Goal: Task Accomplishment & Management: Use online tool/utility

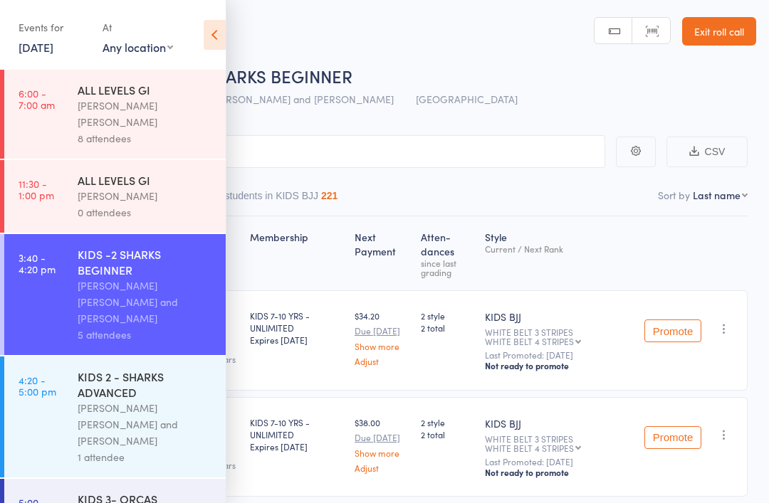
click at [63, 383] on link "4:20 - 5:00 pm KIDS 2 - SHARKS ADVANCED [PERSON_NAME] [PERSON_NAME] and [PERSON…" at bounding box center [114, 417] width 221 height 121
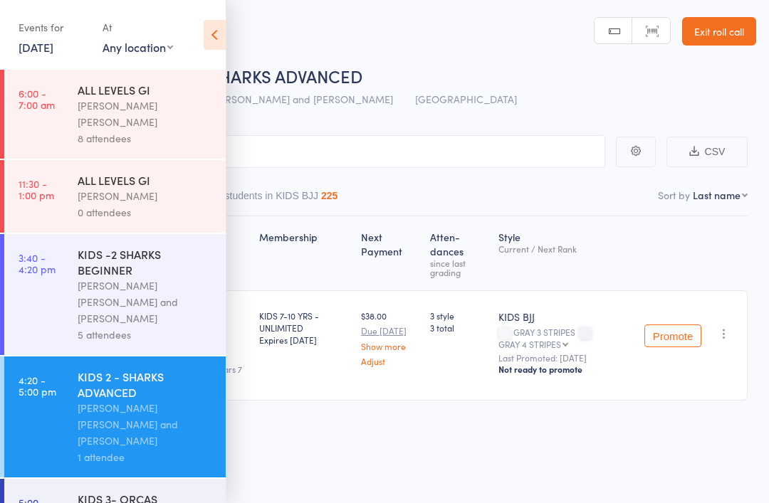
click at [210, 33] on icon at bounding box center [215, 35] width 22 height 30
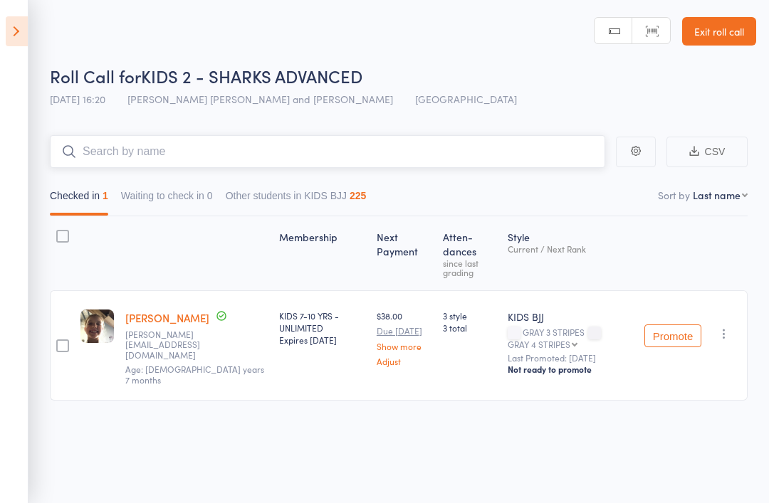
click at [108, 144] on input "search" at bounding box center [327, 151] width 555 height 33
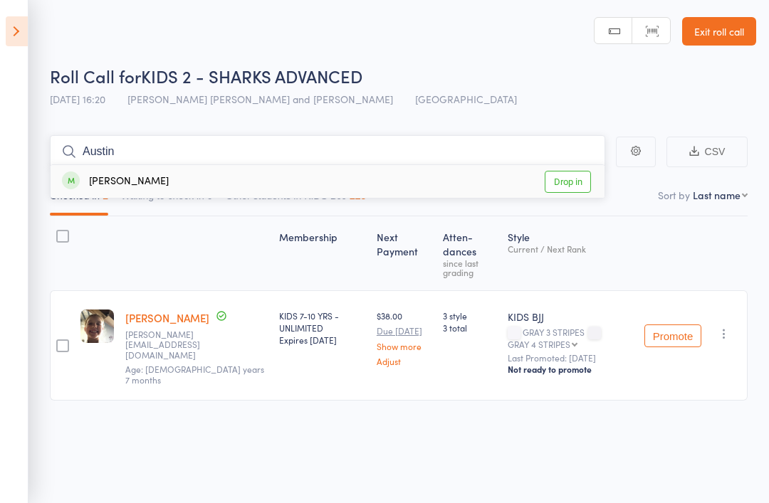
type input "Austin"
click at [92, 187] on div "[PERSON_NAME]" at bounding box center [115, 182] width 107 height 16
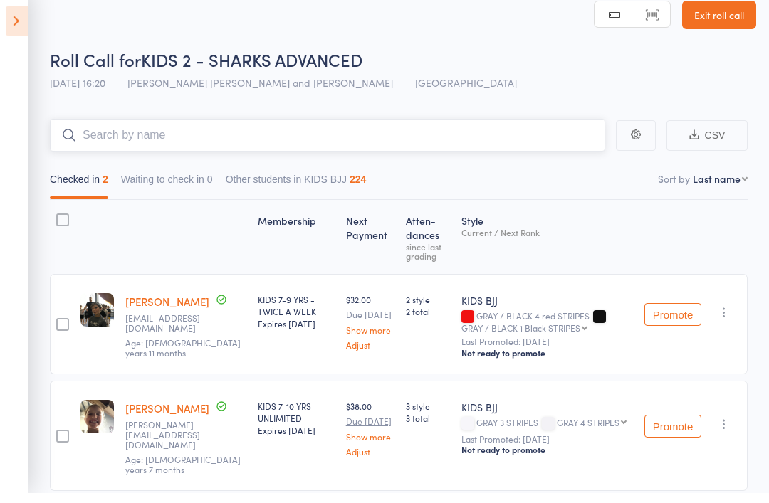
scroll to position [6, 0]
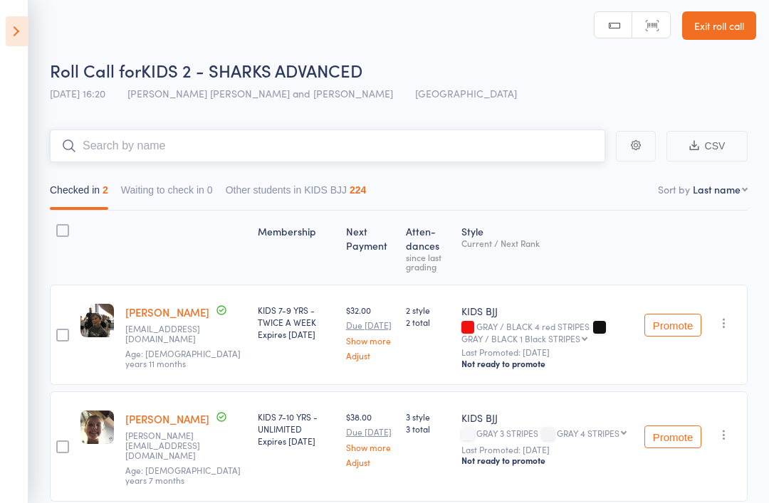
click at [429, 161] on input "search" at bounding box center [327, 146] width 555 height 33
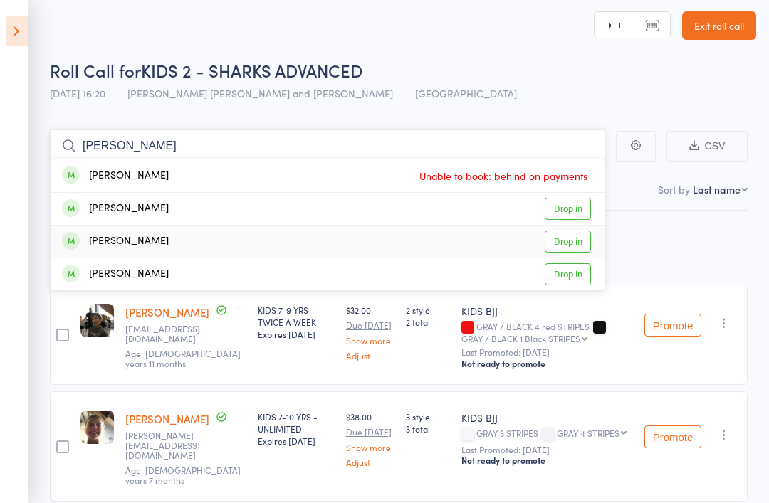
type input "[PERSON_NAME]"
click at [207, 230] on div "[PERSON_NAME] Drop in" at bounding box center [328, 242] width 554 height 32
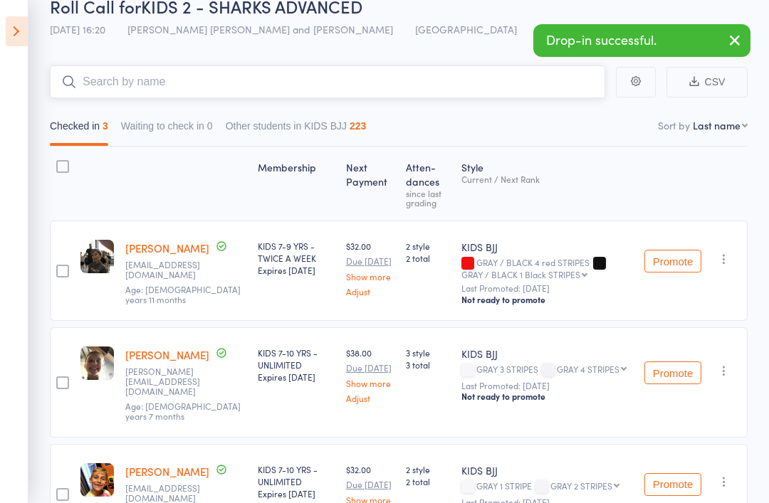
scroll to position [108, 0]
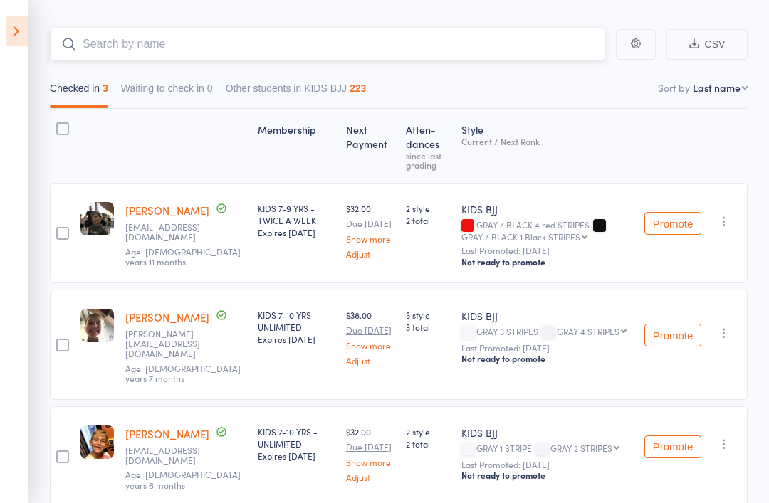
click at [199, 30] on input "search" at bounding box center [327, 44] width 555 height 33
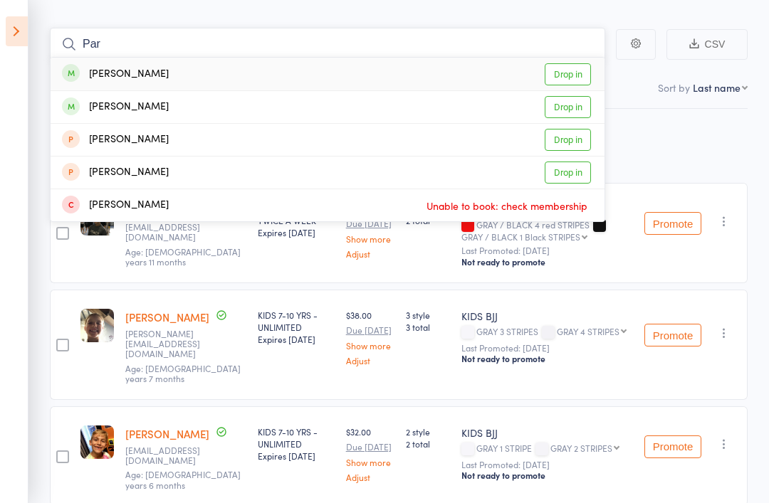
type input "Par"
click at [113, 66] on div "[PERSON_NAME]" at bounding box center [115, 74] width 107 height 16
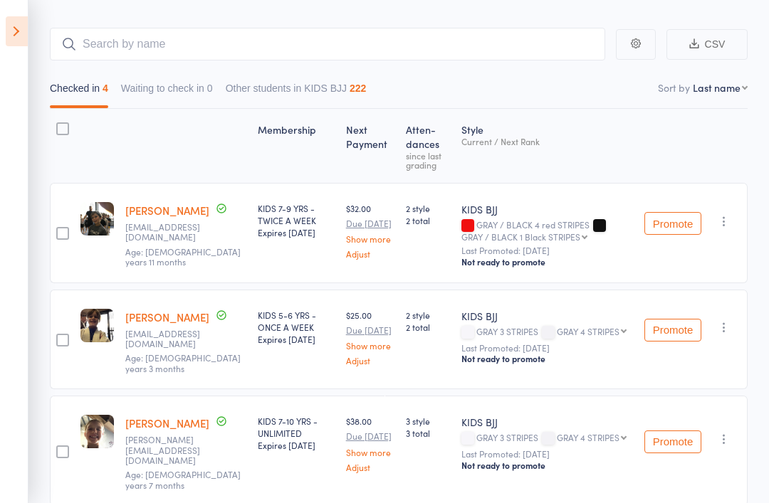
click at [23, 28] on icon at bounding box center [17, 31] width 22 height 30
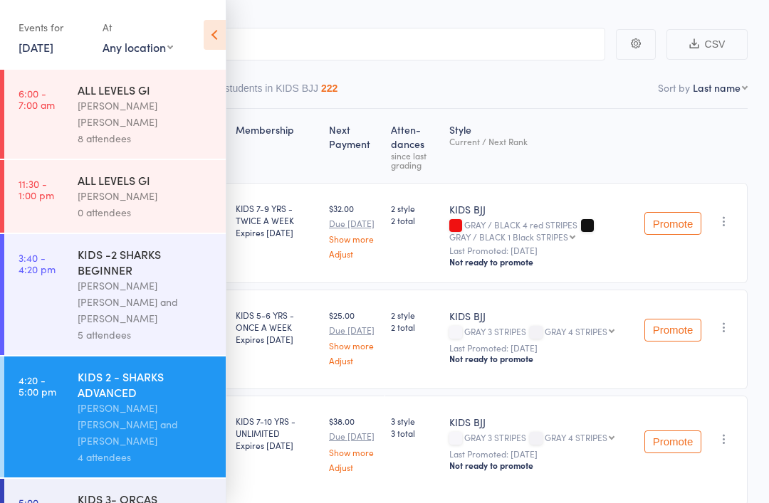
click at [88, 265] on div "KIDS -2 SHARKS BEGINNER" at bounding box center [146, 261] width 136 height 31
click at [219, 26] on icon at bounding box center [215, 35] width 22 height 30
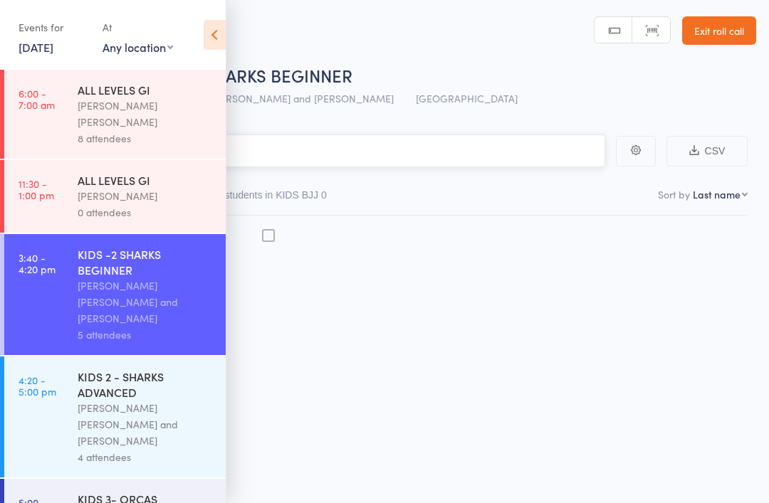
scroll to position [10, 0]
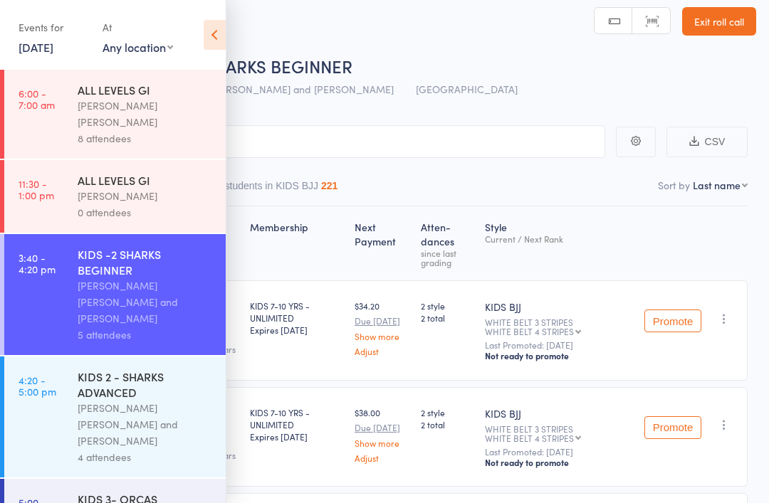
click at [214, 34] on icon at bounding box center [215, 35] width 22 height 30
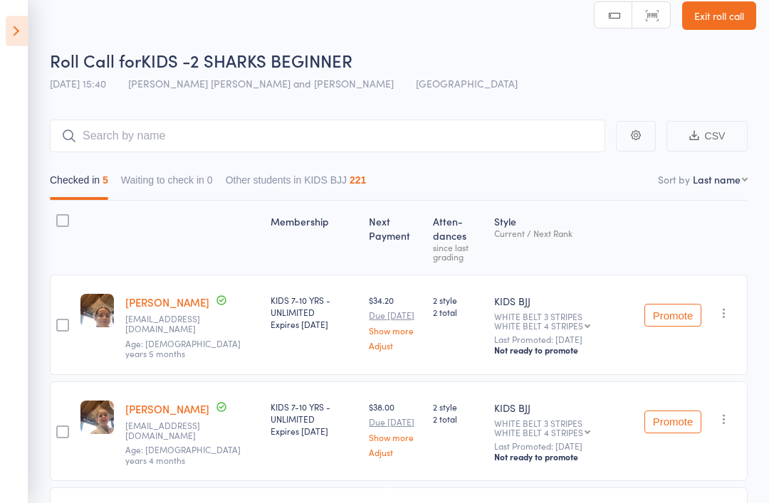
scroll to position [0, 0]
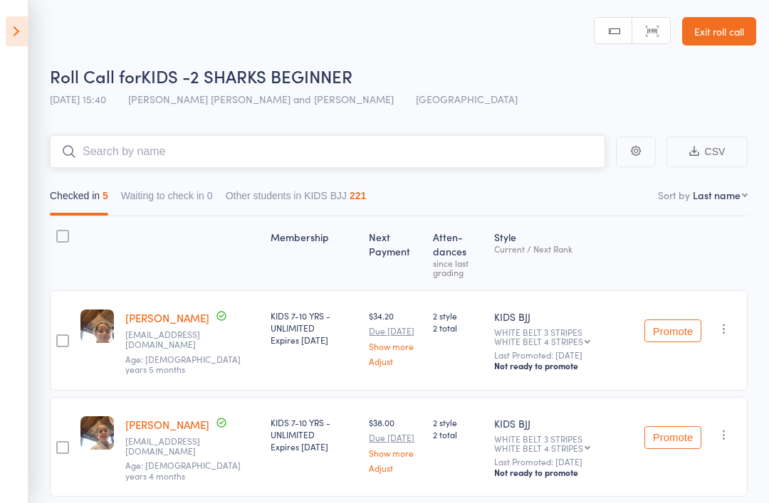
click at [318, 145] on input "search" at bounding box center [327, 151] width 555 height 33
type input "A"
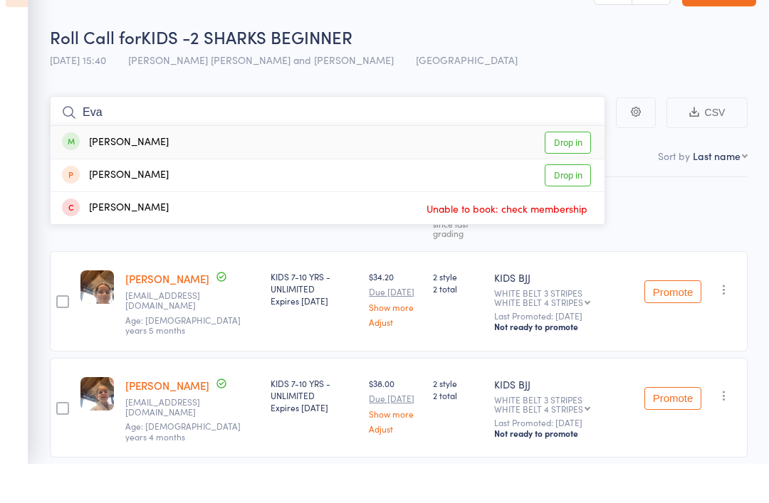
type input "Eva"
click at [566, 171] on link "Drop in" at bounding box center [568, 182] width 46 height 22
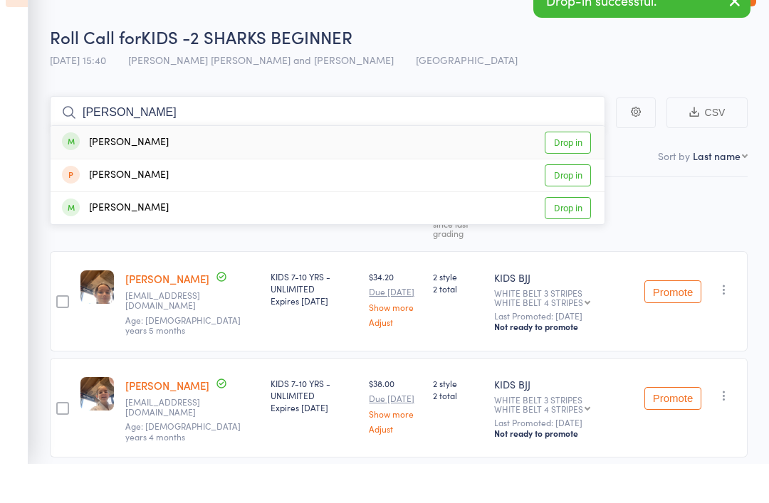
type input "[PERSON_NAME]"
click at [566, 171] on link "Drop in" at bounding box center [568, 182] width 46 height 22
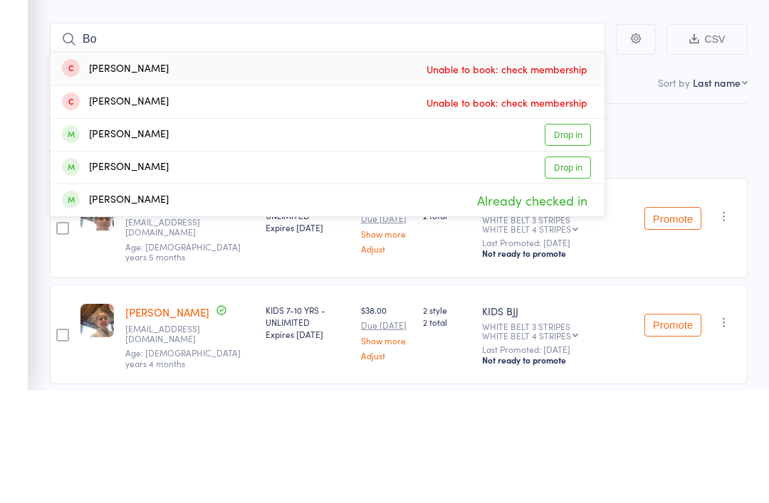
click at [22, 151] on aside "Events for [DATE] [DATE] [DATE] Sun Mon Tue Wed Thu Fri Sat 36 31 01 02 03 04 0…" at bounding box center [14, 251] width 28 height 503
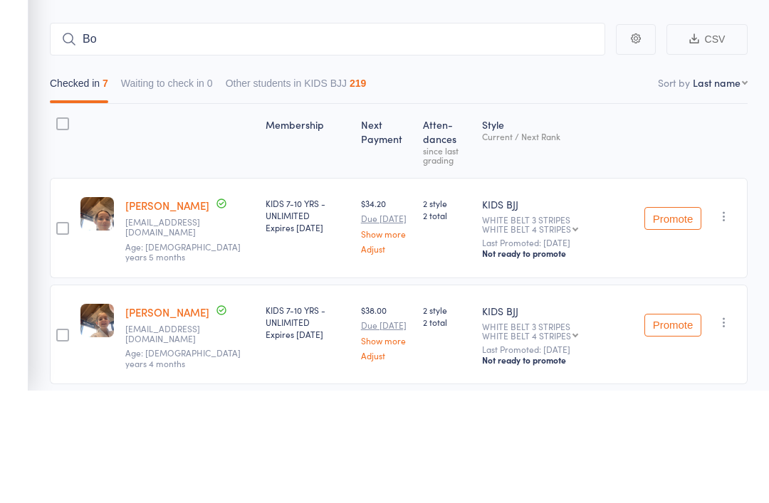
scroll to position [113, 0]
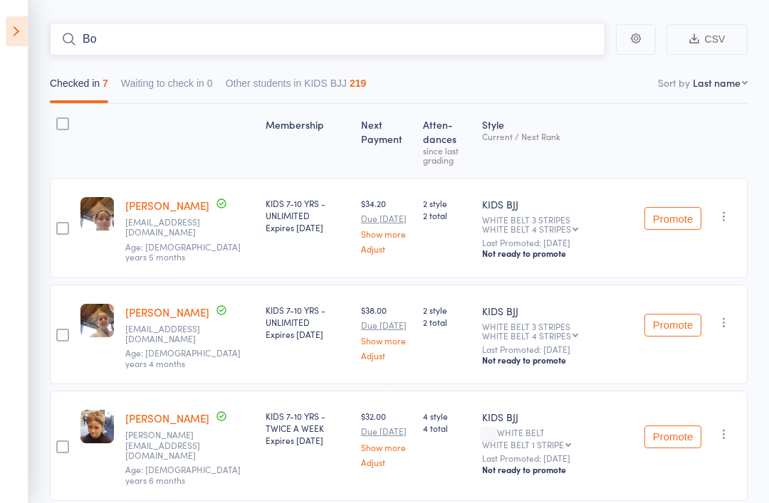
click at [115, 31] on input "Bo" at bounding box center [327, 39] width 555 height 33
click at [188, 46] on input "Bo" at bounding box center [327, 39] width 555 height 33
type input "B"
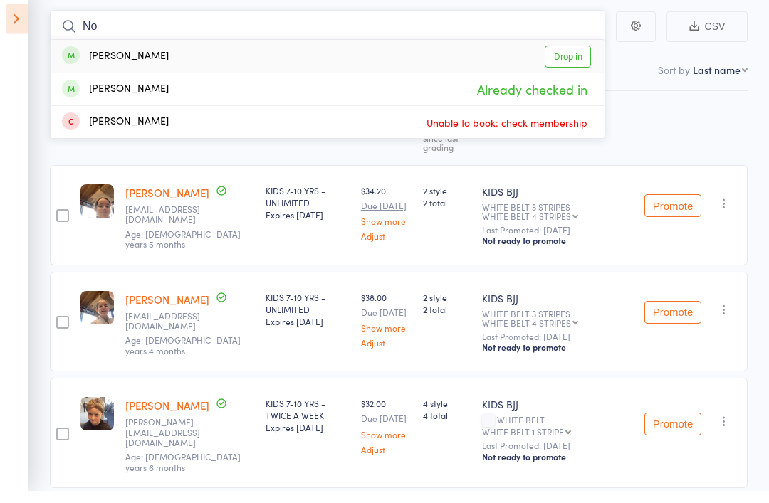
type input "N"
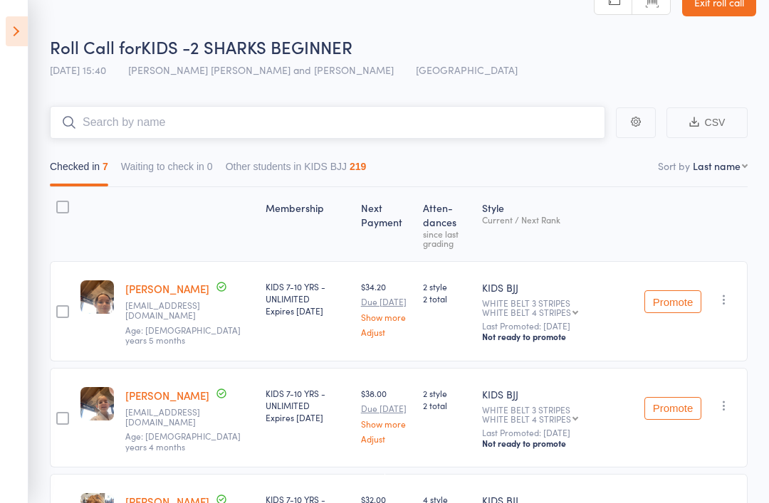
scroll to position [0, 0]
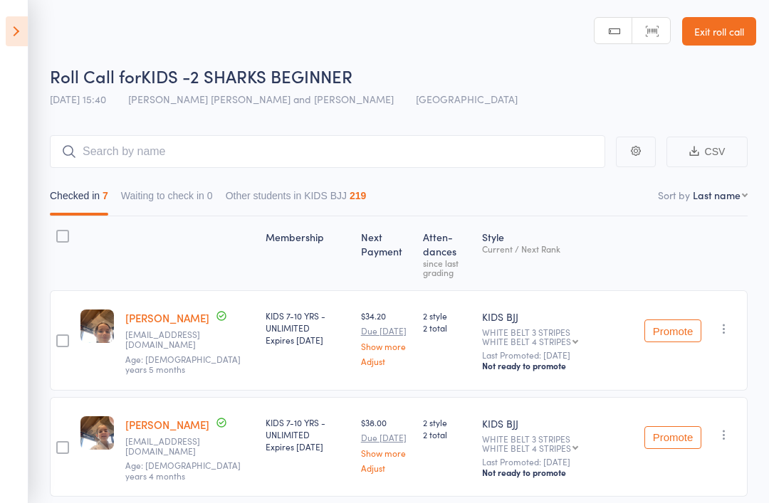
click at [13, 23] on icon at bounding box center [17, 31] width 22 height 30
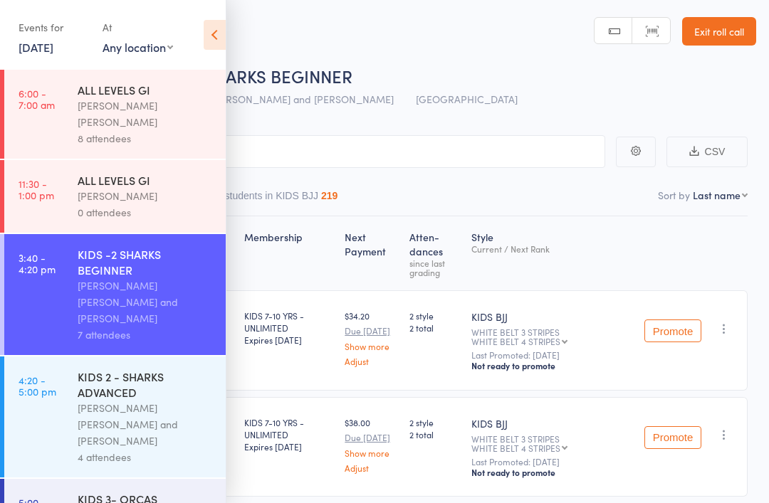
click at [83, 369] on div "KIDS 2 - SHARKS ADVANCED" at bounding box center [146, 384] width 136 height 31
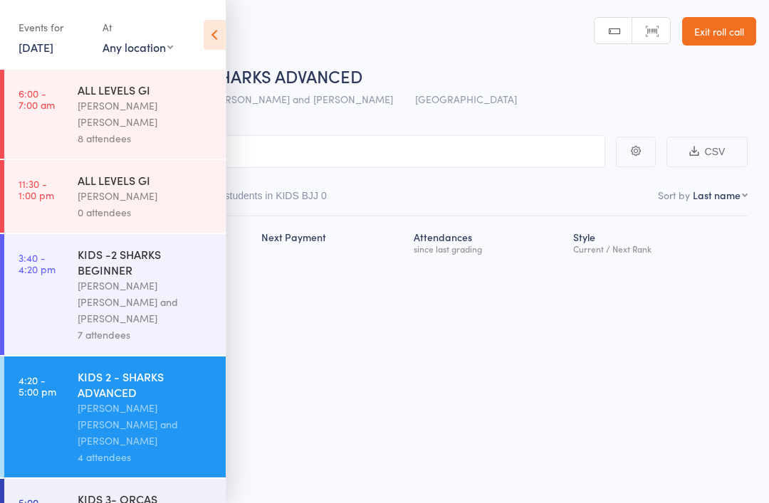
click at [61, 365] on link "4:20 - 5:00 pm KIDS 2 - SHARKS ADVANCED [PERSON_NAME] [PERSON_NAME] and [PERSON…" at bounding box center [114, 417] width 221 height 121
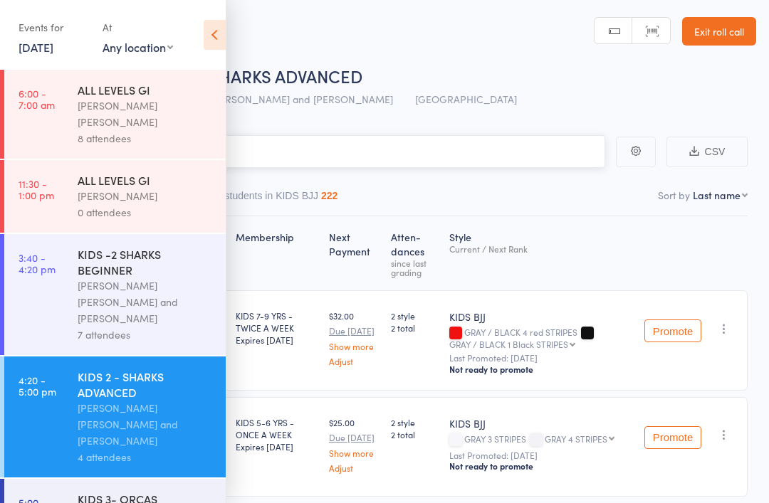
click at [443, 168] on input "search" at bounding box center [313, 151] width 584 height 33
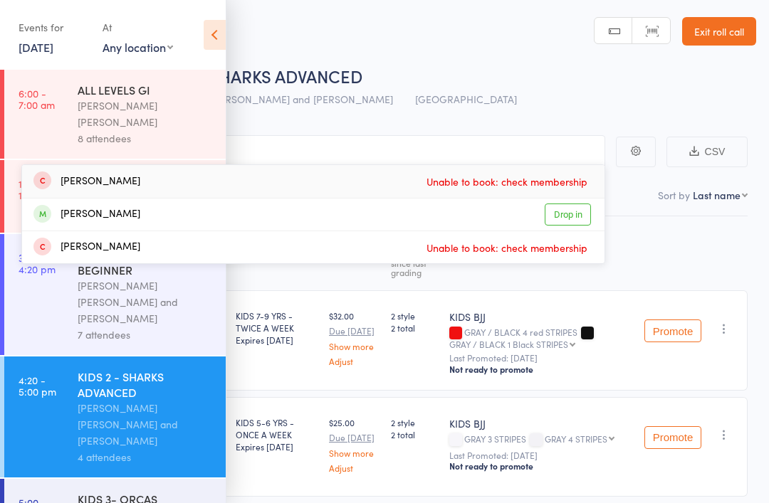
click at [533, 108] on div "Roll Call for KIDS 2 - SHARKS ADVANCED [DATE] 16:20 [PERSON_NAME] [PERSON_NAME]…" at bounding box center [403, 89] width 706 height 50
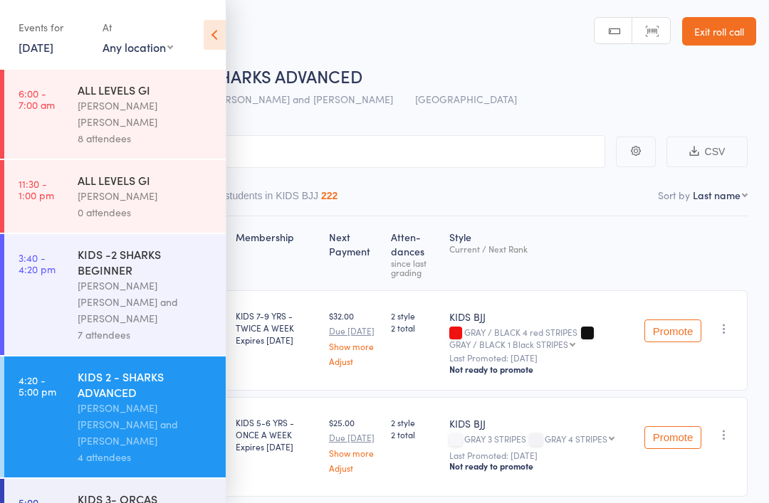
click at [511, 110] on div "Roll Call for KIDS 2 - SHARKS ADVANCED [DATE] 16:20 [PERSON_NAME] [PERSON_NAME]…" at bounding box center [403, 89] width 706 height 50
click at [397, 153] on input "[PERSON_NAME]" at bounding box center [313, 151] width 584 height 33
click at [216, 32] on icon at bounding box center [215, 35] width 22 height 30
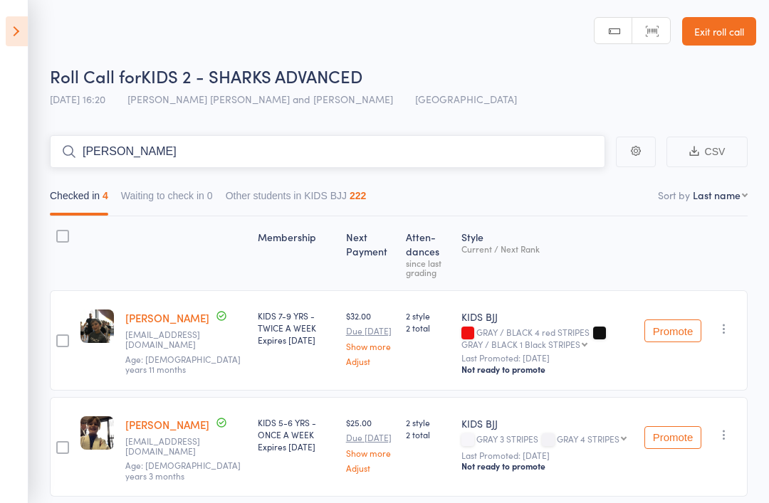
click at [307, 164] on input "[PERSON_NAME]" at bounding box center [327, 151] width 555 height 33
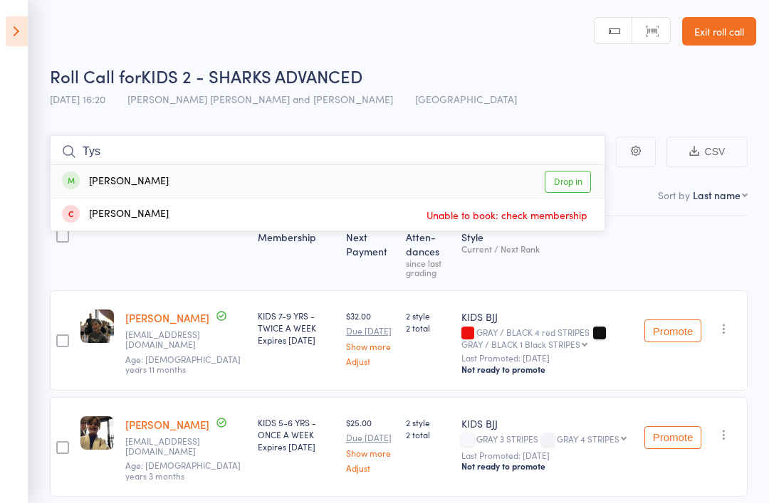
type input "Tys"
click at [566, 193] on link "Drop in" at bounding box center [568, 182] width 46 height 22
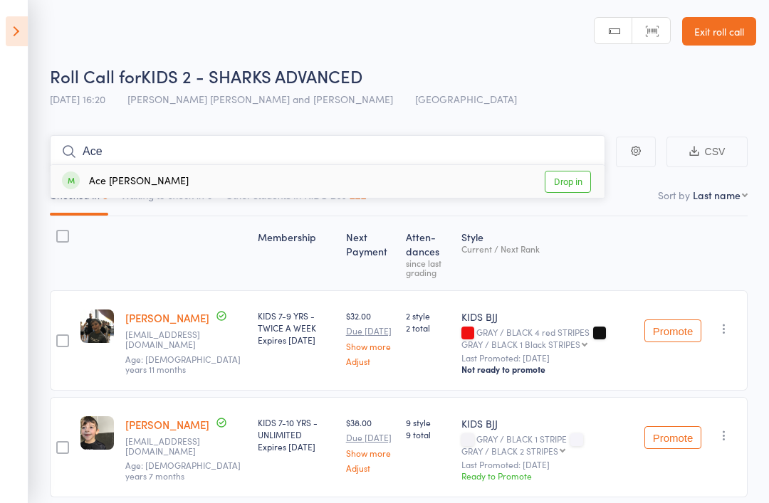
type input "Ace"
click at [573, 174] on link "Drop in" at bounding box center [568, 182] width 46 height 22
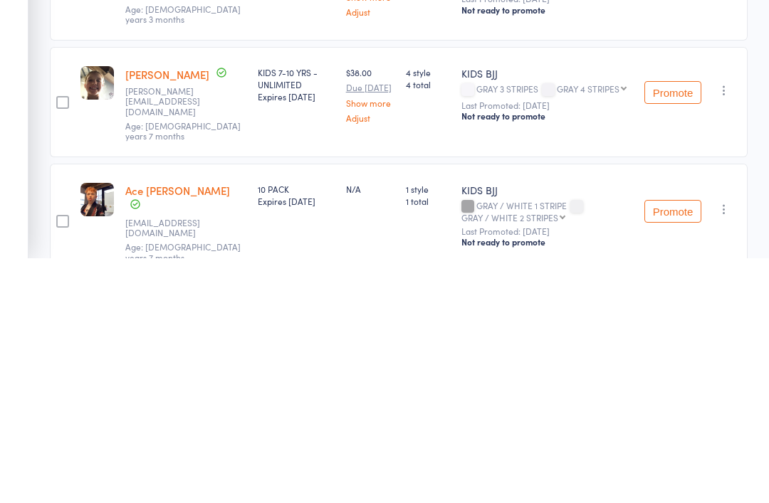
scroll to position [23, 0]
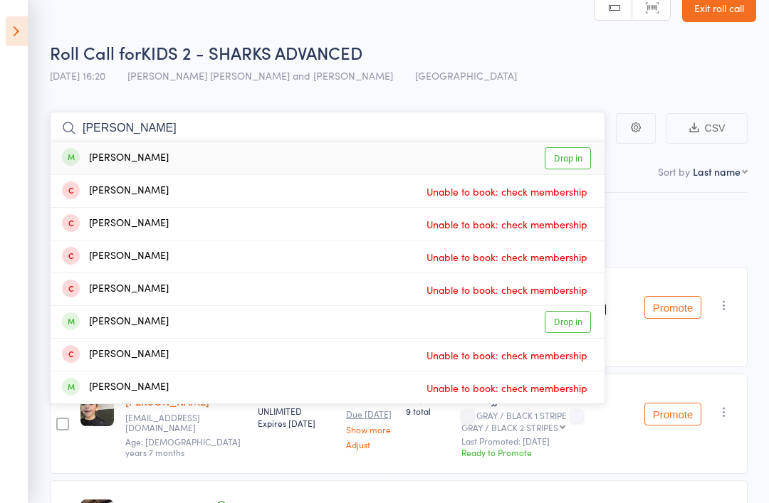
type input "[PERSON_NAME]"
click at [166, 157] on div "[PERSON_NAME] Drop in" at bounding box center [328, 158] width 554 height 33
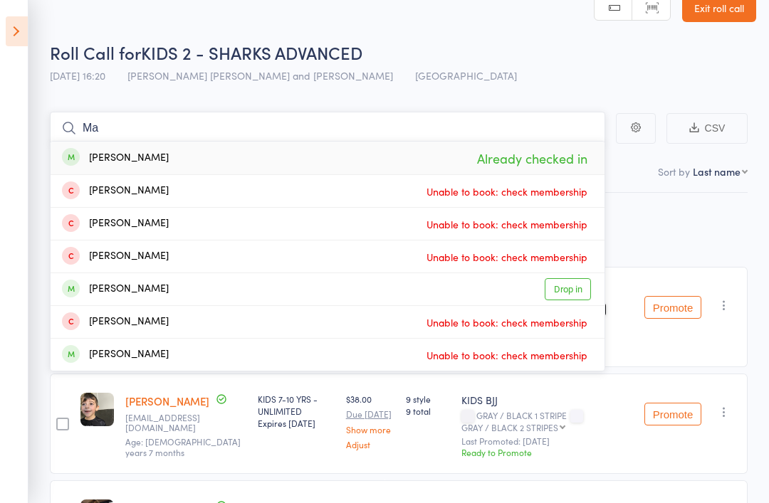
type input "M"
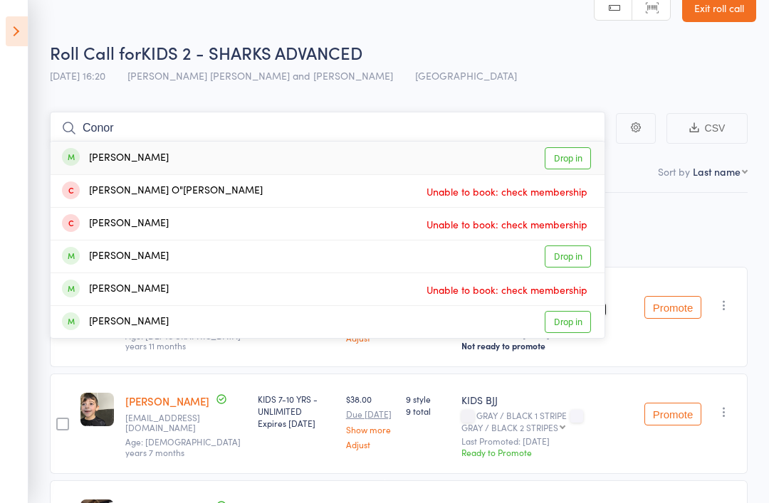
type input "Conor"
click at [564, 158] on link "Drop in" at bounding box center [568, 158] width 46 height 22
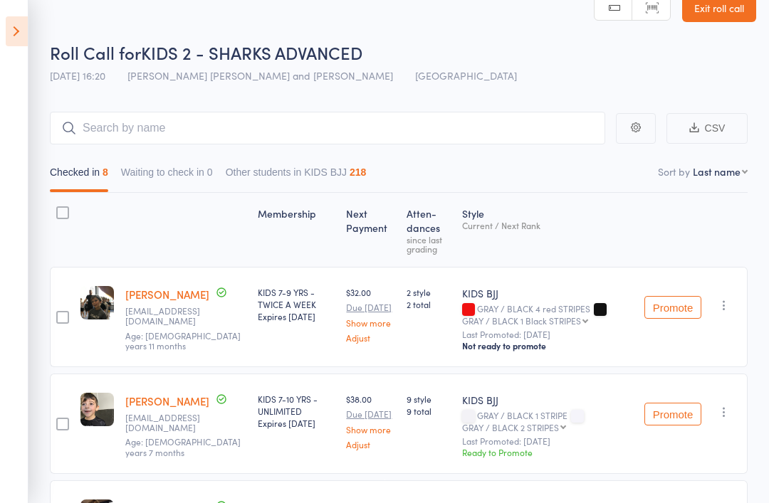
click at [19, 27] on icon at bounding box center [17, 31] width 22 height 30
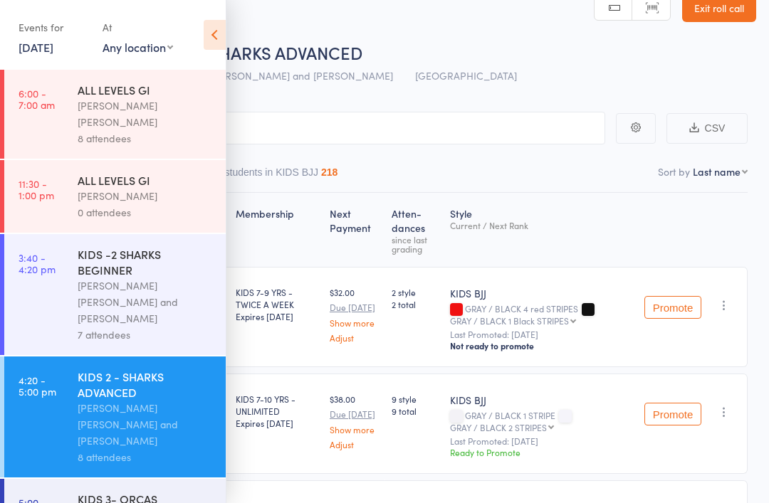
click at [109, 288] on div "[PERSON_NAME] [PERSON_NAME] and [PERSON_NAME]" at bounding box center [146, 302] width 136 height 49
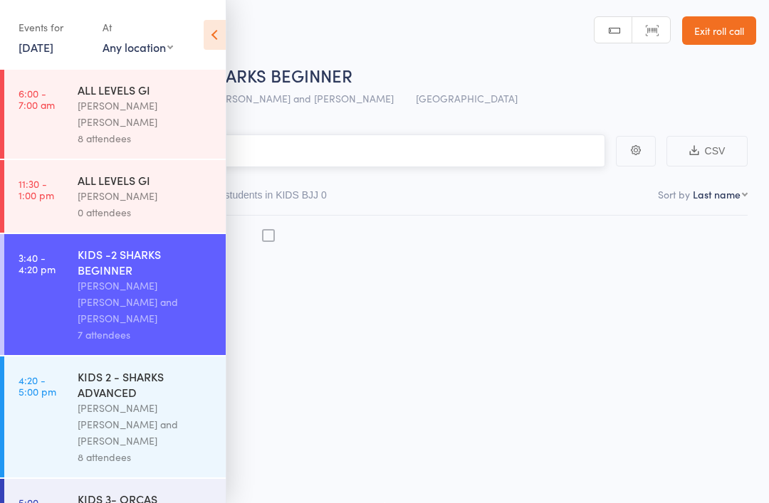
scroll to position [10, 0]
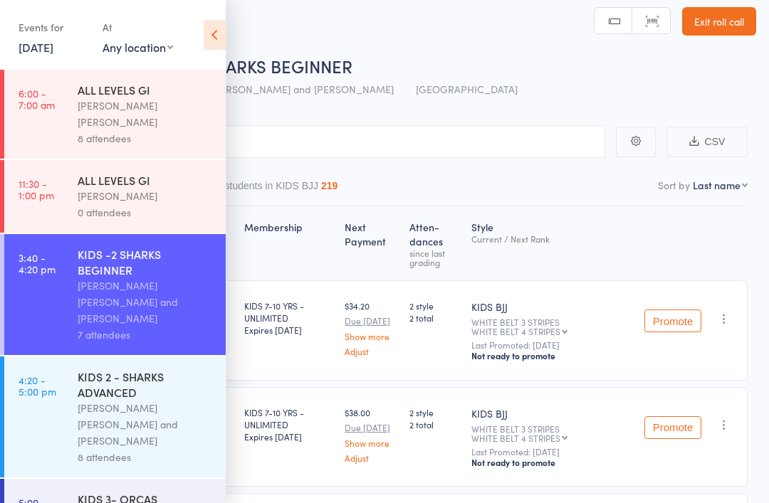
click at [216, 36] on icon at bounding box center [215, 35] width 22 height 30
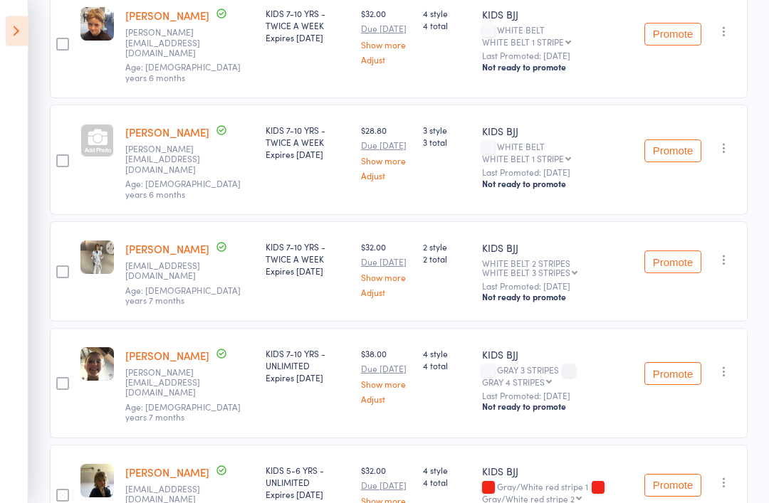
scroll to position [516, 0]
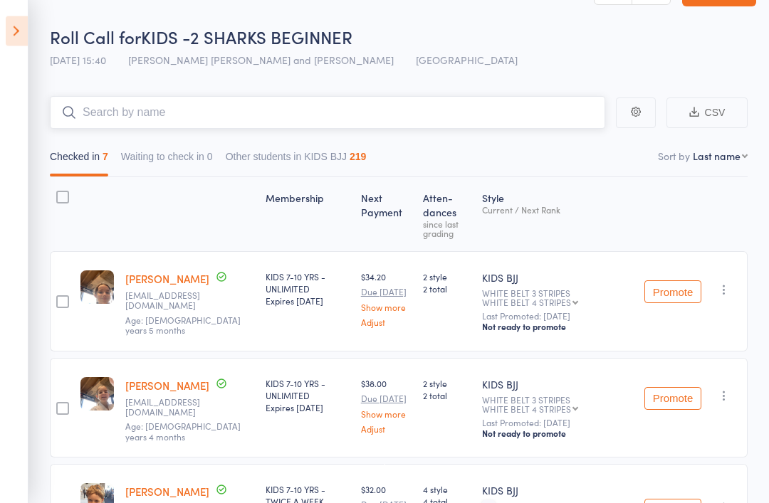
click at [115, 111] on input "search" at bounding box center [327, 113] width 555 height 33
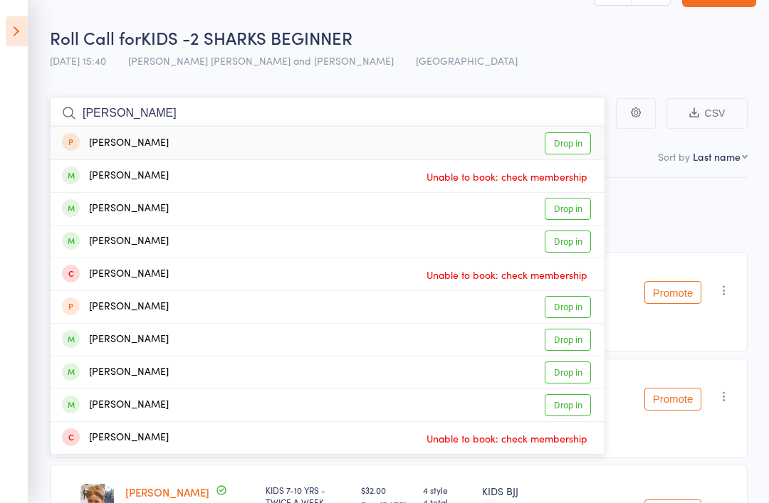
scroll to position [38, 0]
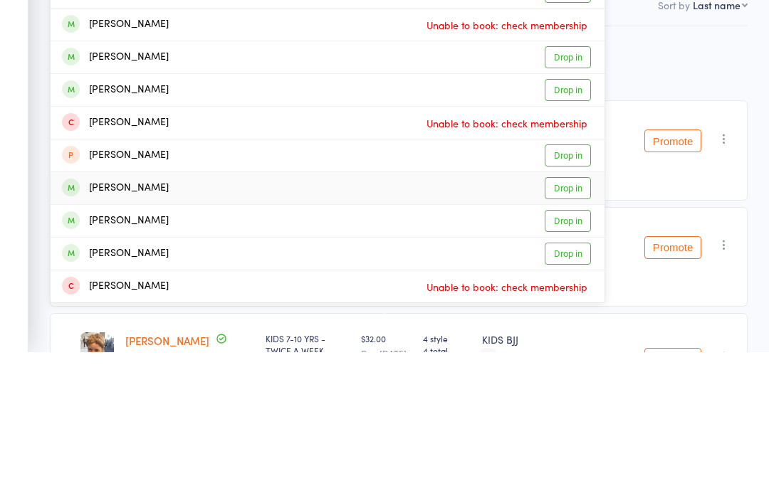
type input "[PERSON_NAME]"
click at [570, 329] on link "Drop in" at bounding box center [568, 340] width 46 height 22
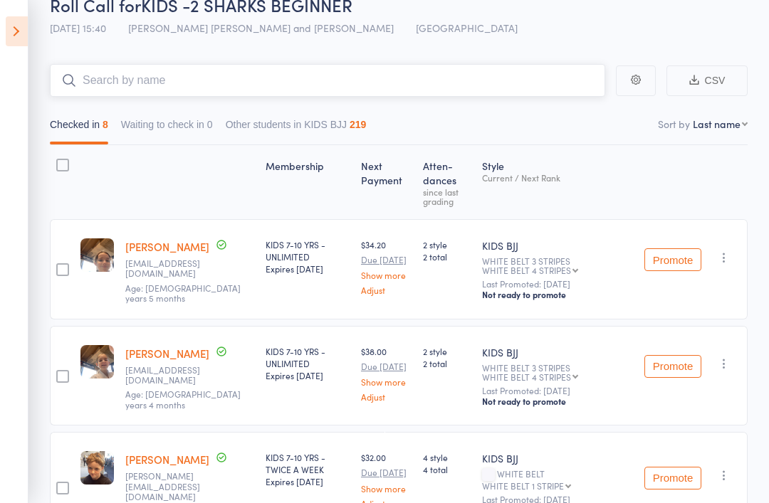
scroll to position [0, 0]
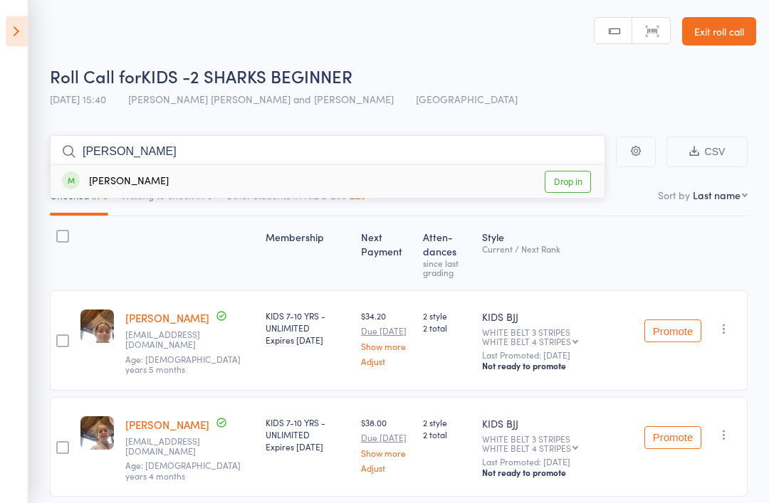
type input "[PERSON_NAME]"
click at [569, 184] on link "Drop in" at bounding box center [568, 182] width 46 height 22
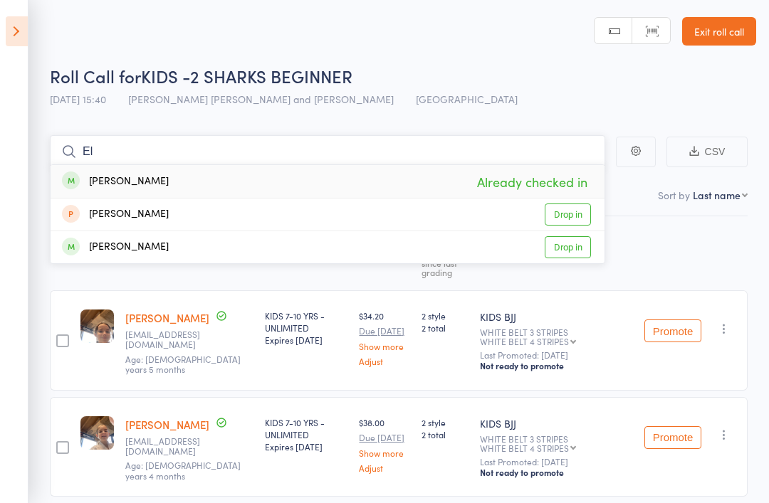
type input "E"
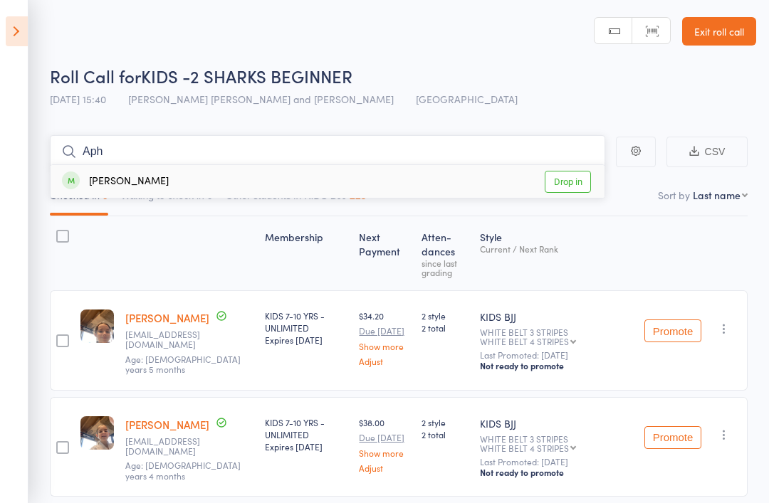
type input "Aph"
click at [560, 175] on link "Drop in" at bounding box center [568, 182] width 46 height 22
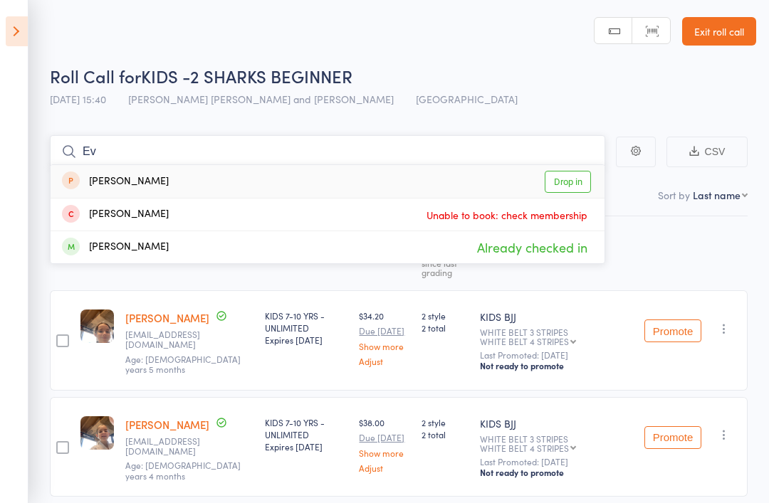
type input "Ev"
click at [685, 108] on div "Roll Call for KIDS -2 SHARKS BEGINNER [DATE] 15:40 [PERSON_NAME] [PERSON_NAME] …" at bounding box center [403, 89] width 706 height 50
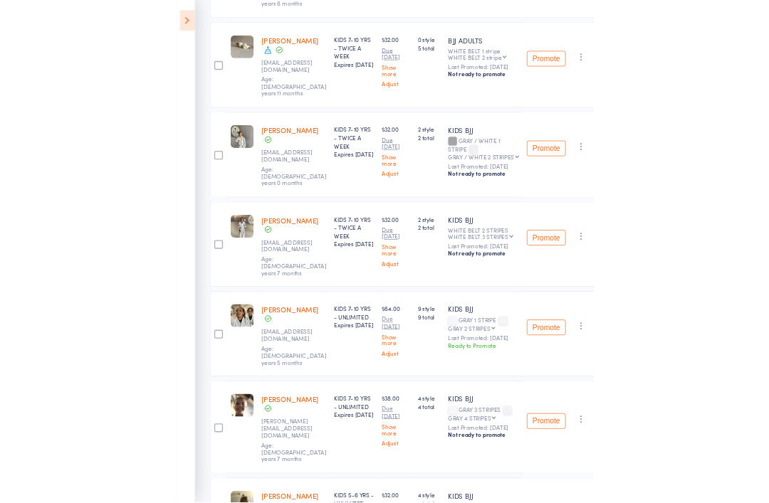
scroll to position [768, 0]
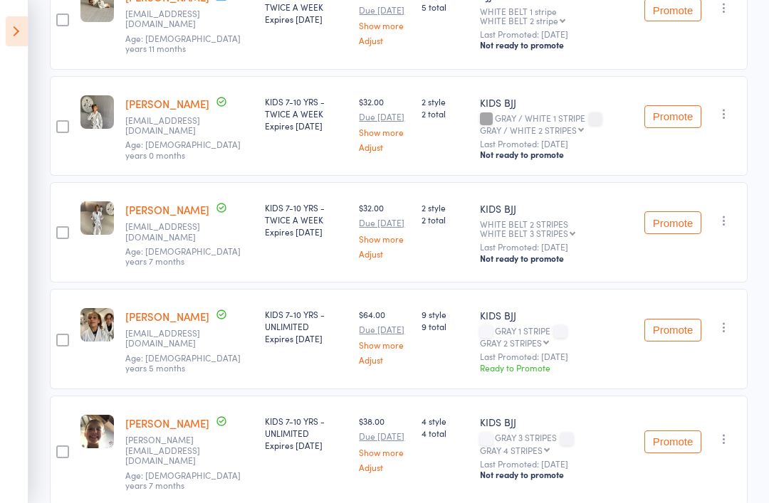
click at [667, 319] on button "Promote" at bounding box center [672, 330] width 57 height 23
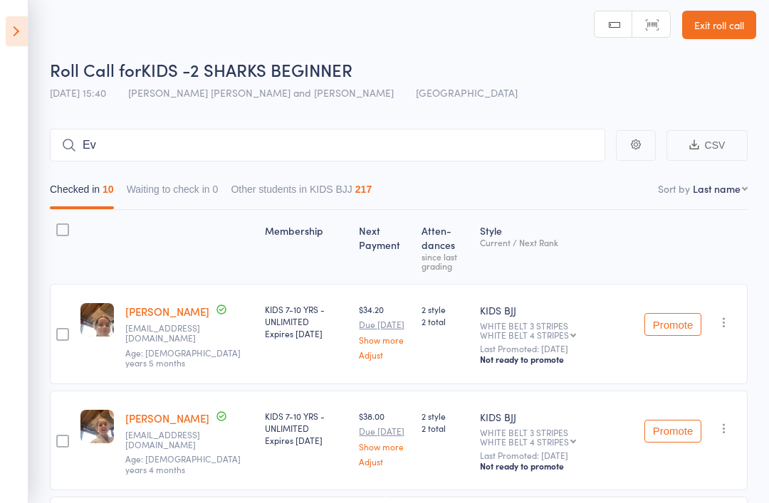
scroll to position [0, 0]
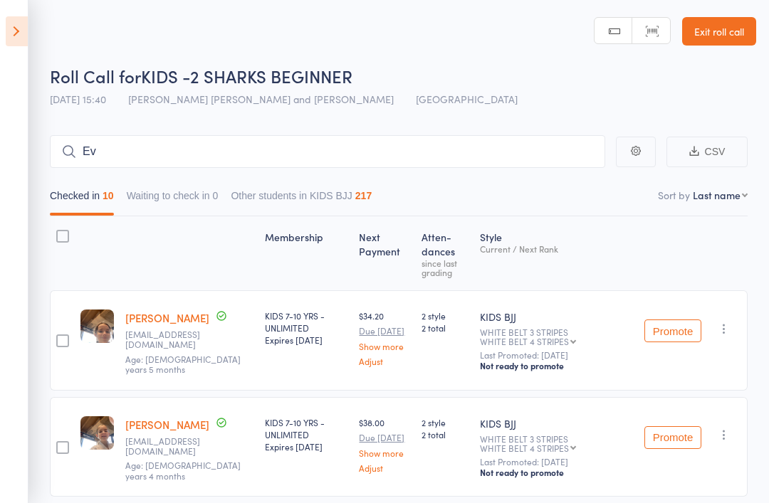
click at [21, 36] on icon at bounding box center [17, 31] width 22 height 30
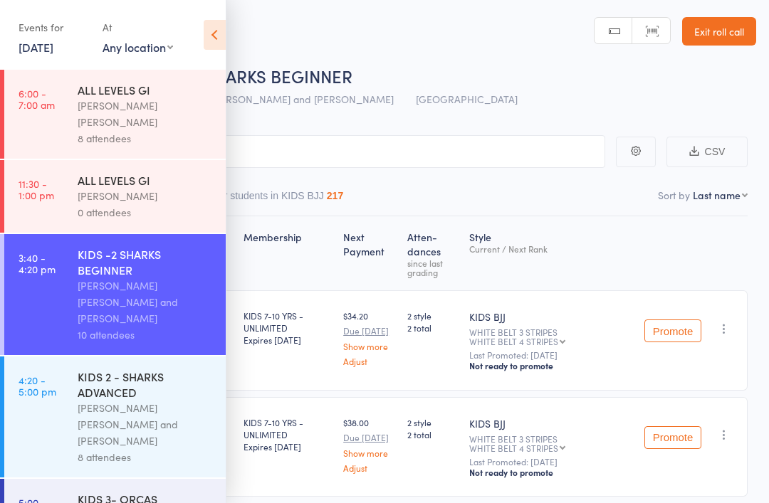
click at [120, 371] on div "KIDS 2 - SHARKS ADVANCED" at bounding box center [146, 384] width 136 height 31
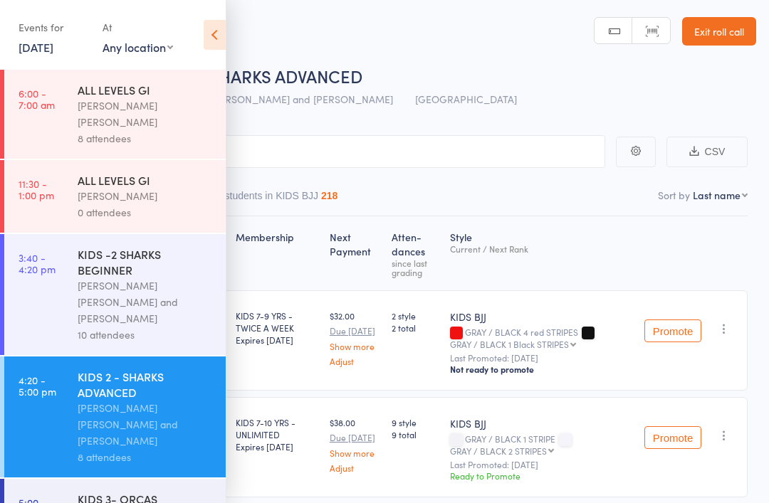
click at [224, 45] on icon at bounding box center [215, 35] width 22 height 30
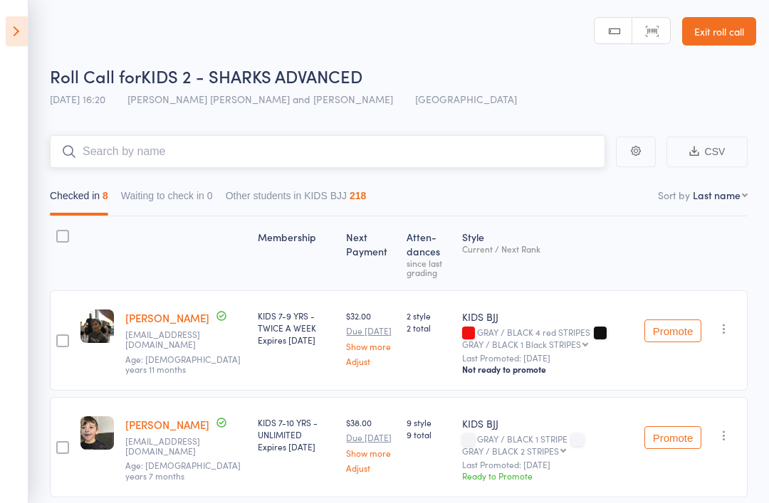
click at [145, 152] on input "search" at bounding box center [327, 151] width 555 height 33
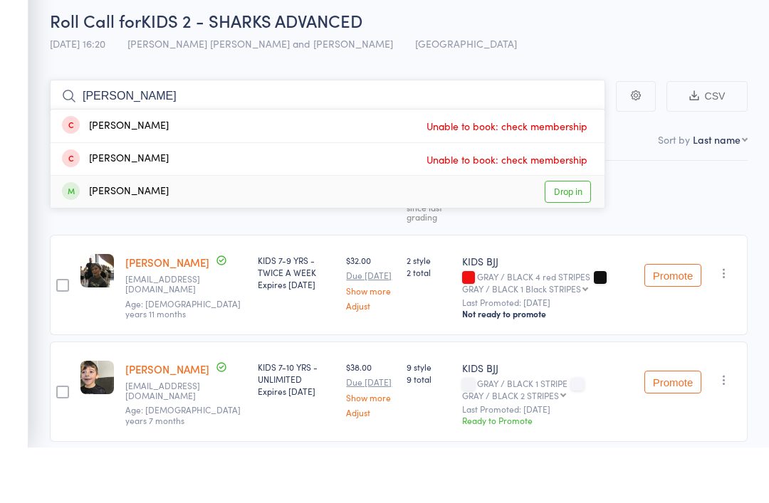
type input "[PERSON_NAME]"
click at [565, 236] on link "Drop in" at bounding box center [568, 247] width 46 height 22
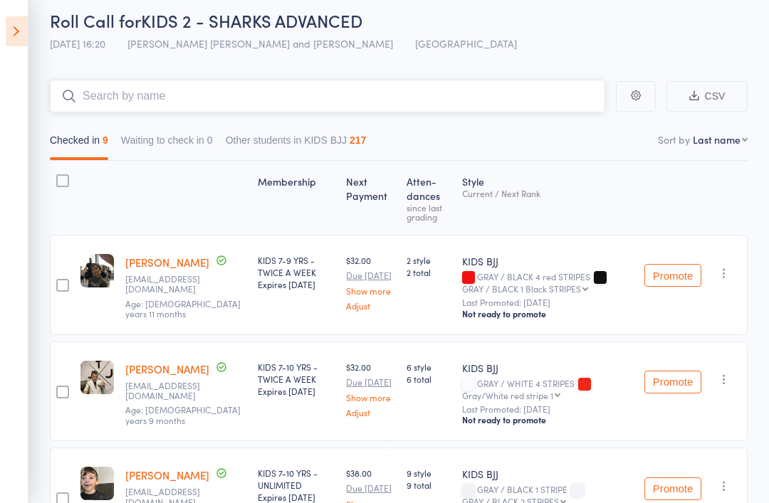
scroll to position [54, 0]
click at [181, 85] on input "search" at bounding box center [327, 97] width 555 height 33
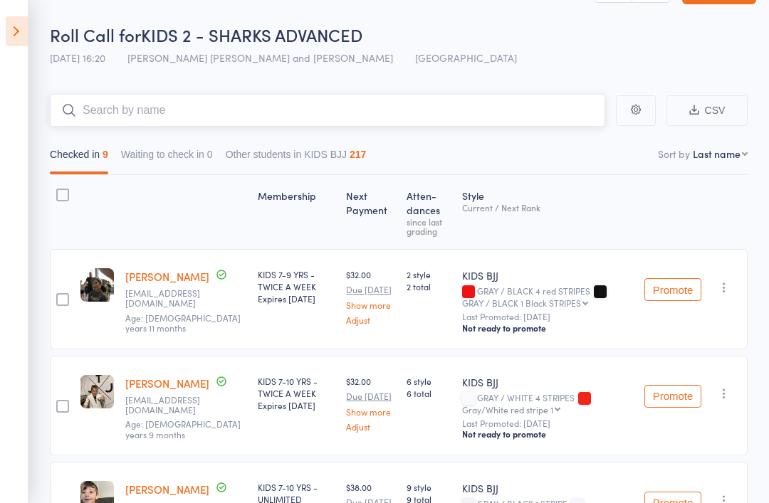
scroll to position [0, 0]
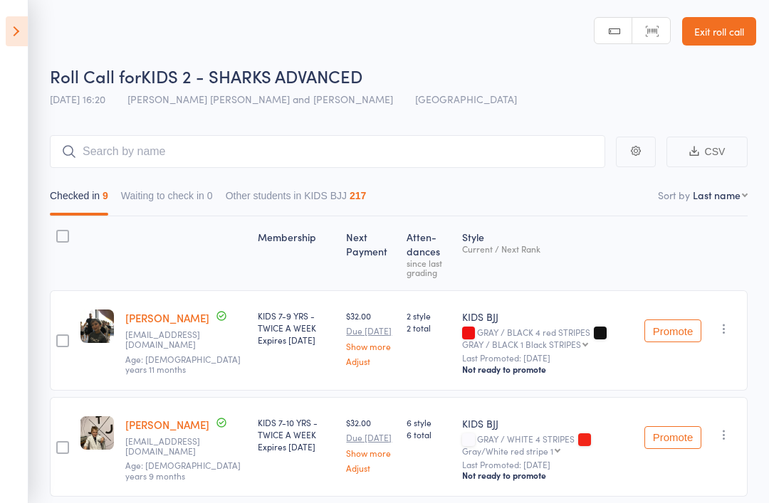
click at [22, 34] on icon at bounding box center [17, 31] width 22 height 30
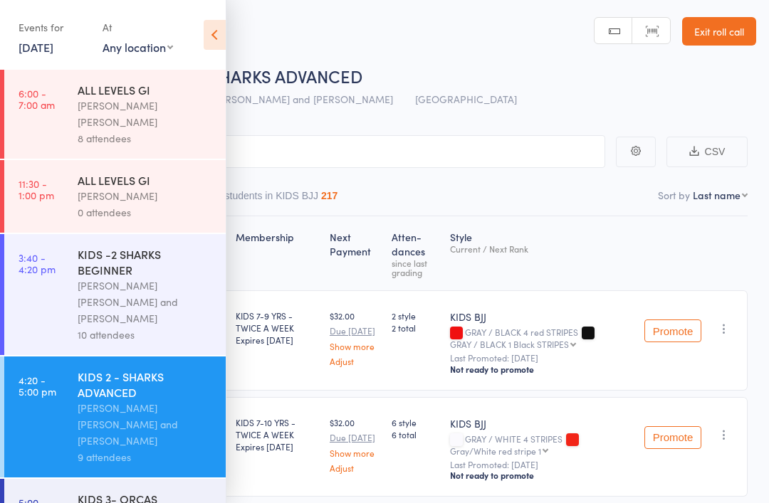
click at [118, 278] on div "[PERSON_NAME] [PERSON_NAME] and [PERSON_NAME]" at bounding box center [146, 302] width 136 height 49
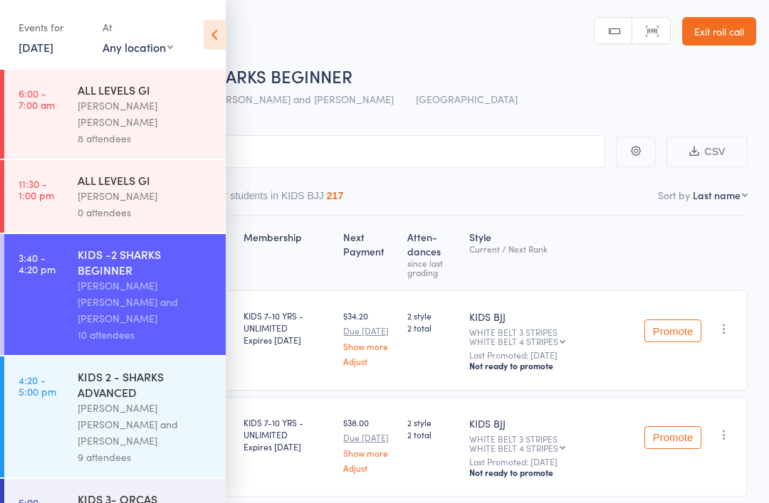
click at [212, 36] on icon at bounding box center [215, 35] width 22 height 30
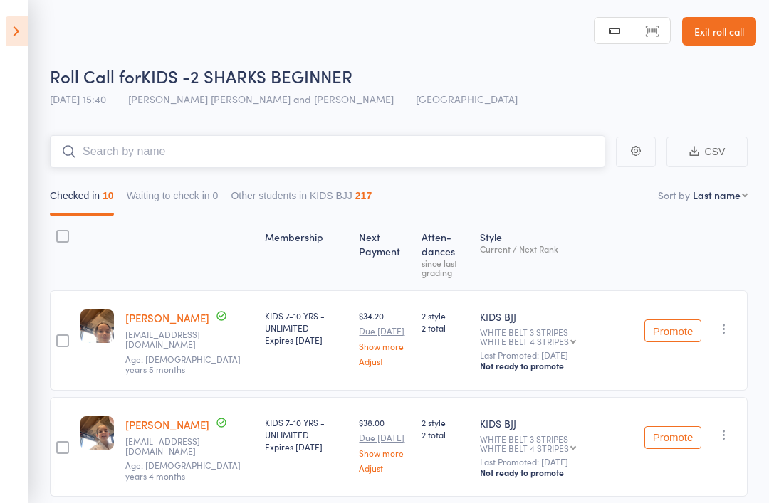
click at [150, 155] on input "search" at bounding box center [327, 151] width 555 height 33
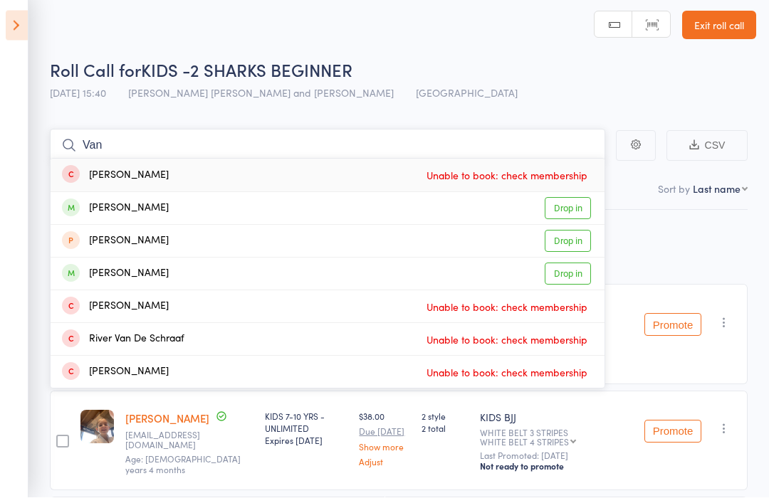
type input "Van"
click at [566, 213] on link "Drop in" at bounding box center [568, 215] width 46 height 22
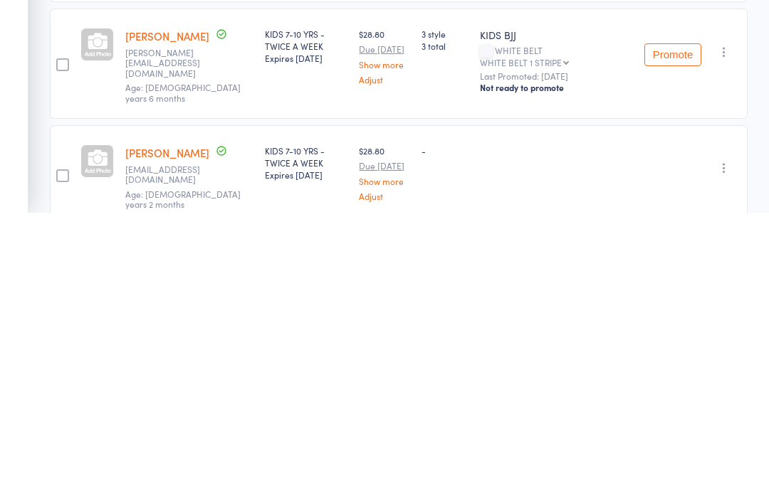
scroll to position [333, 0]
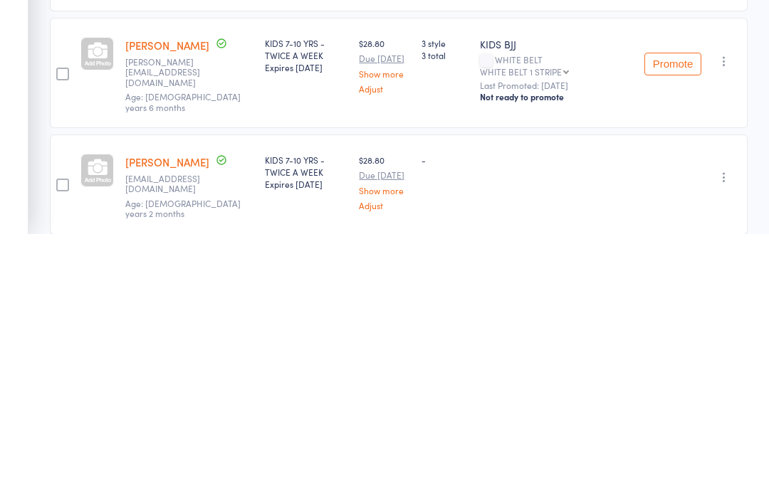
click at [91, 424] on div at bounding box center [96, 440] width 33 height 33
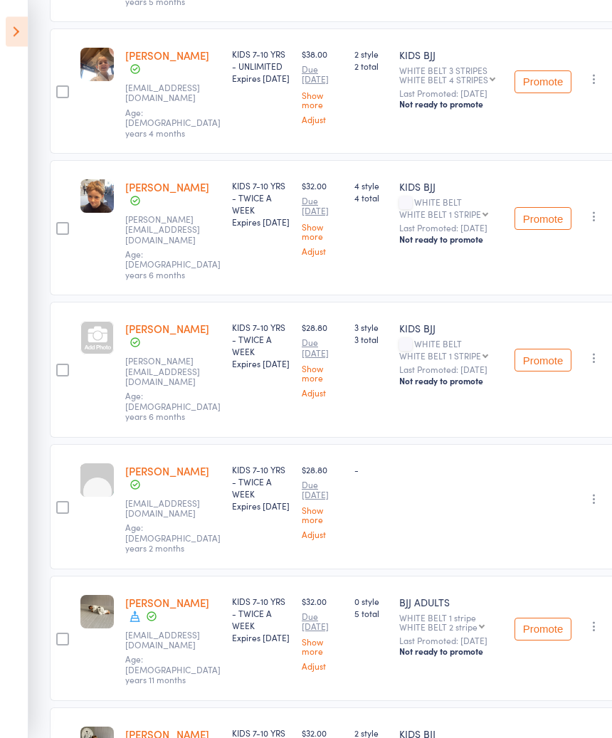
scroll to position [402, 0]
click at [102, 322] on div at bounding box center [96, 338] width 33 height 33
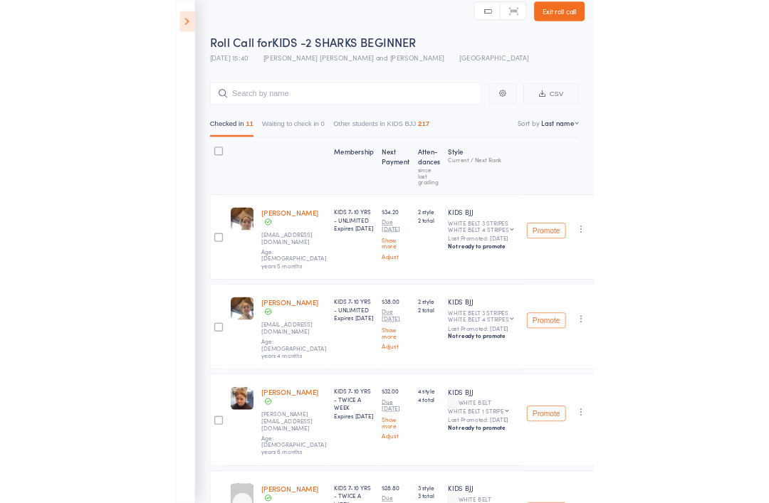
scroll to position [0, 0]
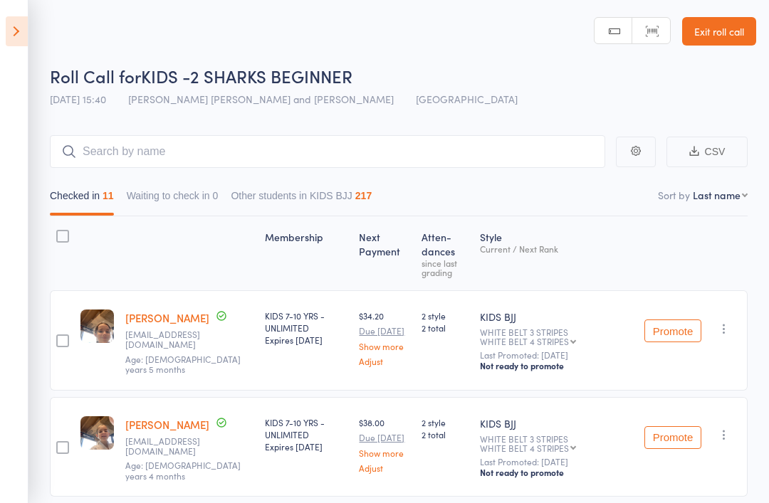
click at [8, 26] on icon at bounding box center [17, 31] width 22 height 30
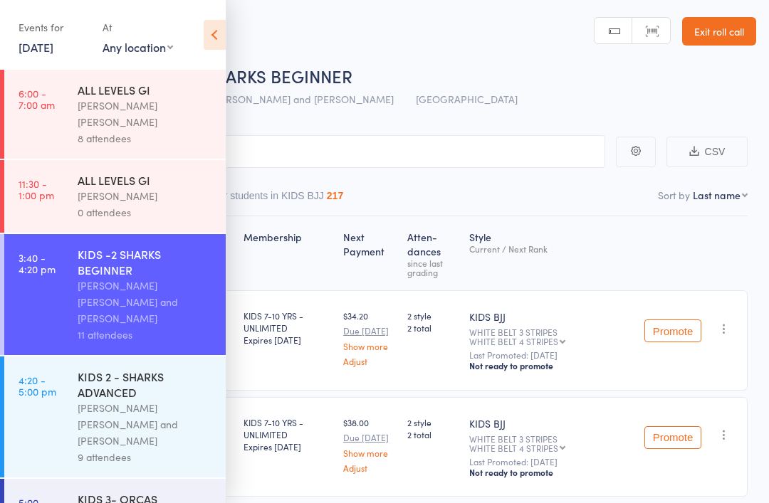
click at [136, 400] on div "[PERSON_NAME] [PERSON_NAME] and [PERSON_NAME]" at bounding box center [146, 424] width 136 height 49
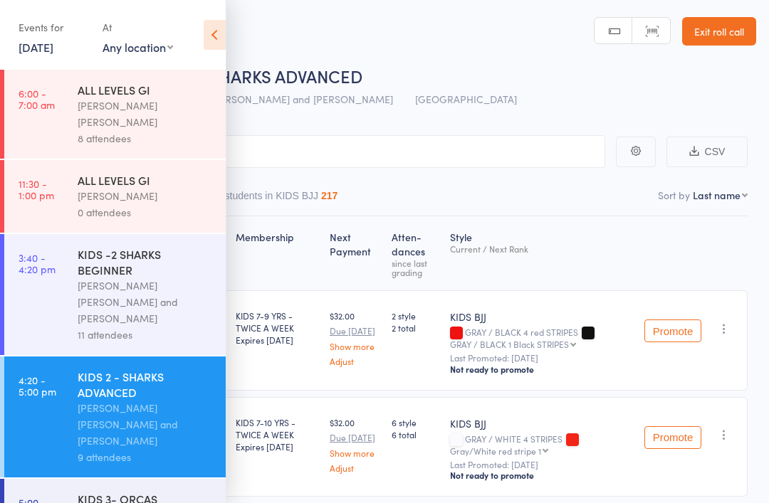
click at [209, 29] on icon at bounding box center [215, 35] width 22 height 30
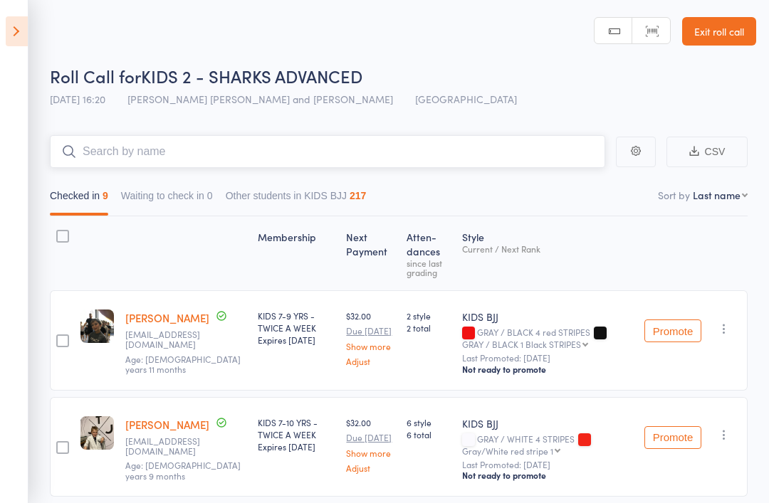
click at [209, 157] on input "search" at bounding box center [327, 151] width 555 height 33
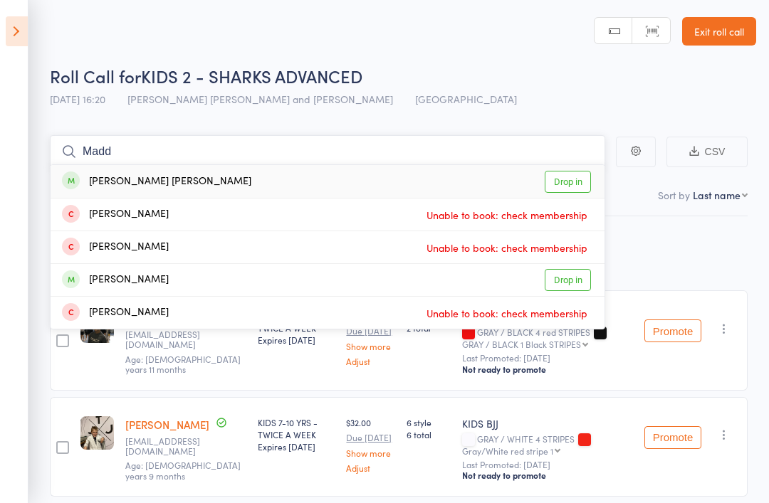
type input "Madd"
click at [582, 178] on link "Drop in" at bounding box center [568, 182] width 46 height 22
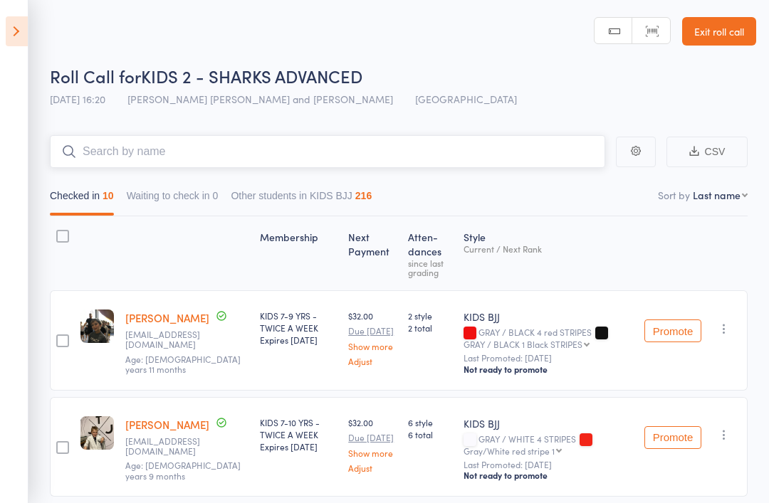
click at [110, 153] on input "search" at bounding box center [327, 151] width 555 height 33
type input "[DEMOGRAPHIC_DATA]"
click at [1, 26] on aside "Events for [DATE] [DATE] [DATE] Sun Mon Tue Wed Thu Fri Sat 36 31 01 02 03 04 0…" at bounding box center [14, 251] width 28 height 503
click at [21, 28] on icon at bounding box center [17, 31] width 22 height 30
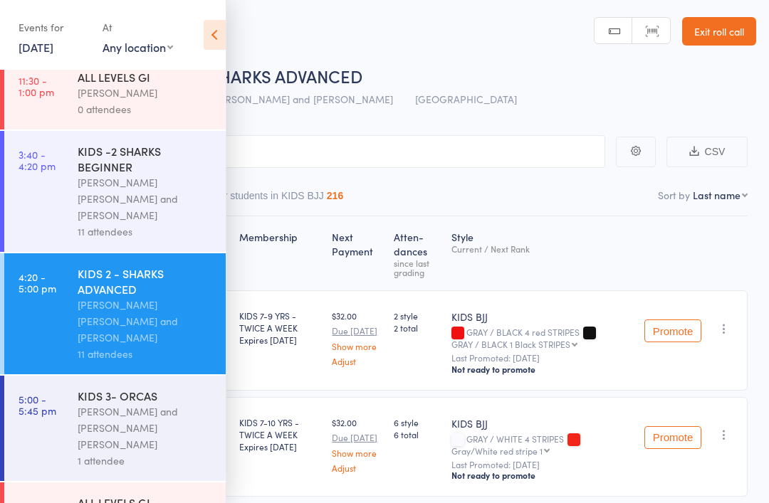
scroll to position [103, 0]
click at [128, 404] on div "[PERSON_NAME] and [PERSON_NAME] [PERSON_NAME]" at bounding box center [146, 428] width 136 height 49
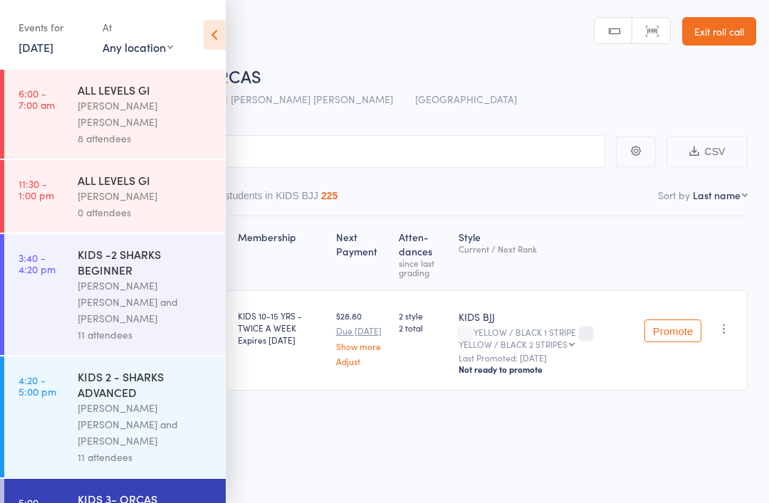
click at [207, 35] on icon at bounding box center [215, 35] width 22 height 30
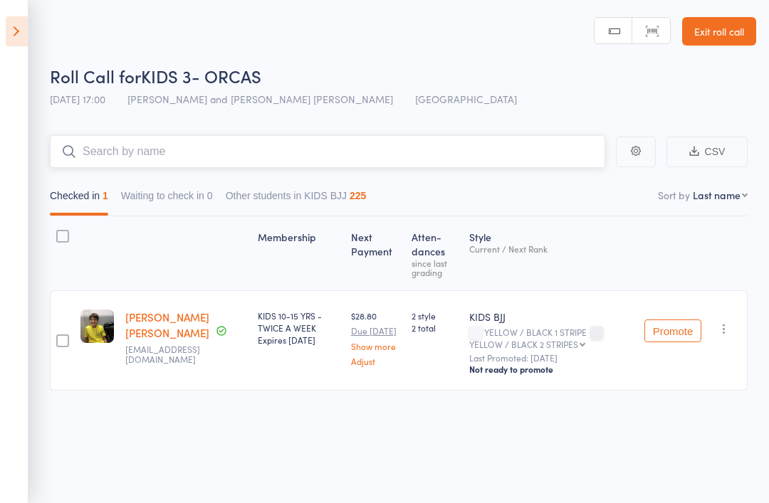
click at [249, 152] on input "search" at bounding box center [327, 151] width 555 height 33
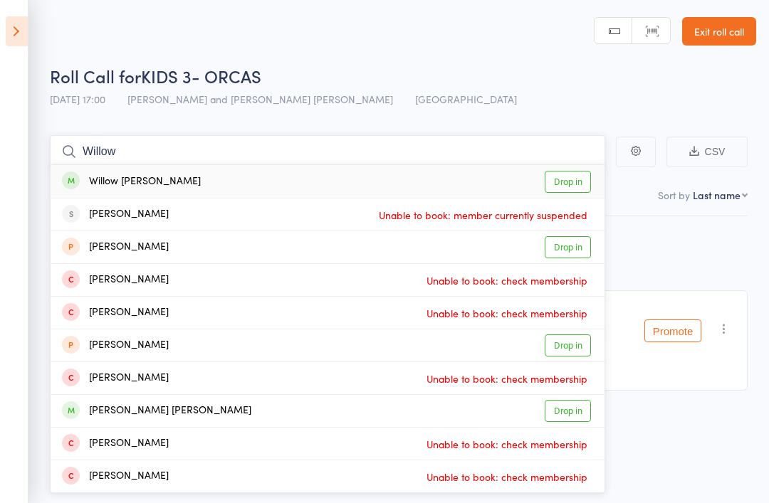
type input "Willow"
click at [551, 180] on link "Drop in" at bounding box center [568, 182] width 46 height 22
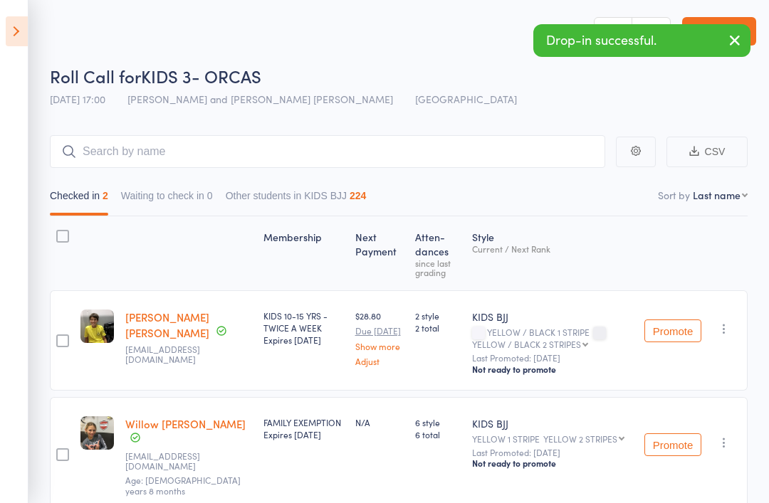
click at [7, 34] on icon at bounding box center [17, 31] width 22 height 30
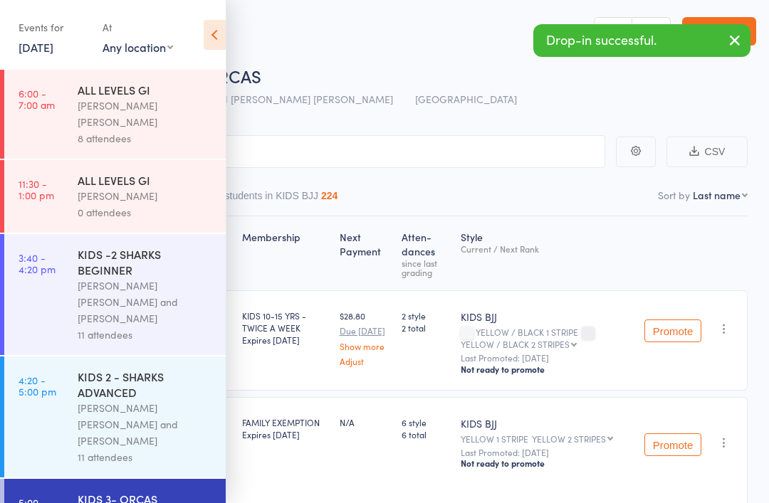
click at [138, 371] on div "KIDS 2 - SHARKS ADVANCED" at bounding box center [146, 384] width 136 height 31
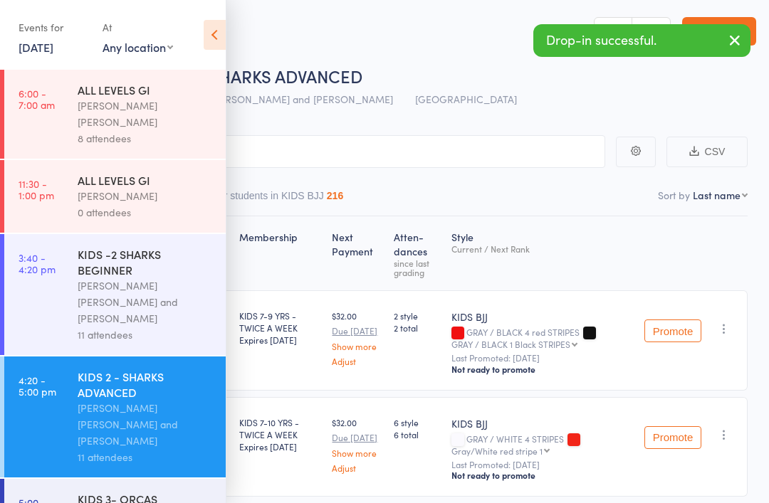
click at [224, 35] on icon at bounding box center [215, 35] width 22 height 30
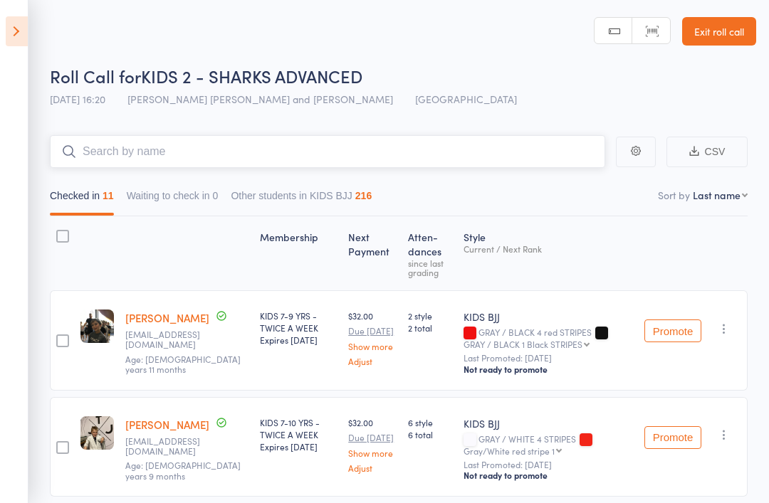
click at [213, 140] on input "search" at bounding box center [327, 151] width 555 height 33
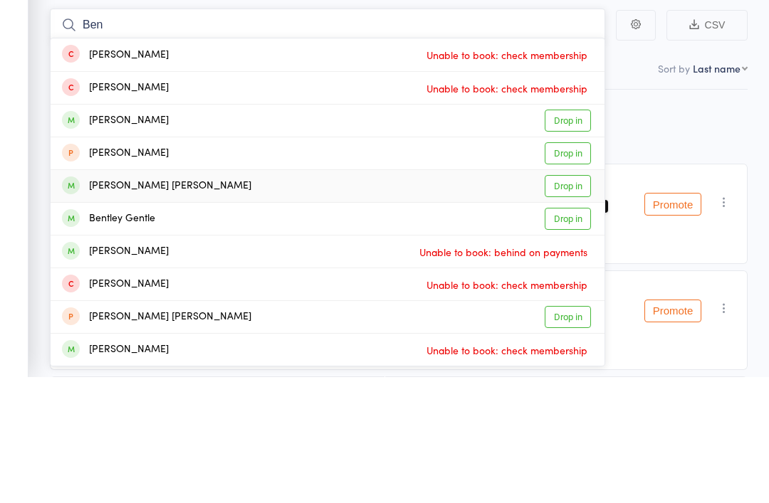
type input "Ben"
click at [570, 302] on link "Drop in" at bounding box center [568, 313] width 46 height 22
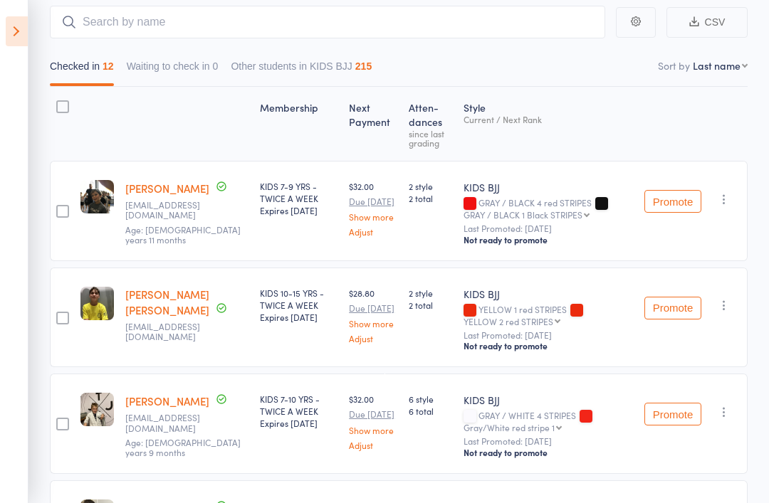
scroll to position [60, 0]
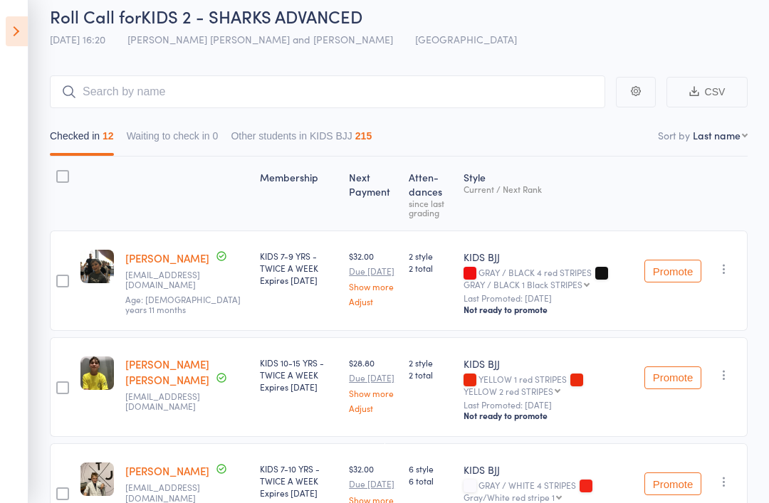
click at [17, 32] on icon at bounding box center [17, 31] width 22 height 30
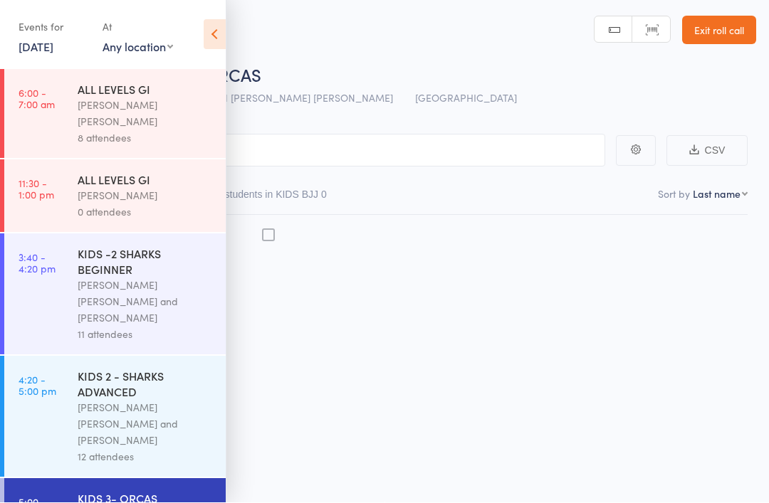
scroll to position [10, 0]
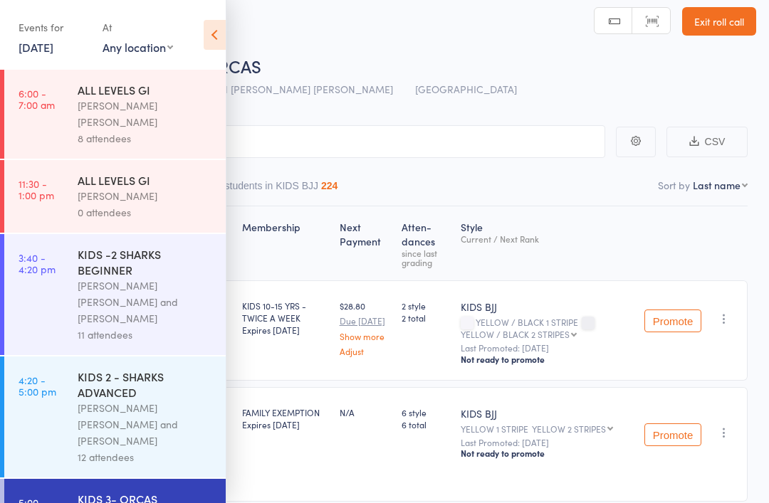
click at [221, 41] on icon at bounding box center [215, 35] width 22 height 30
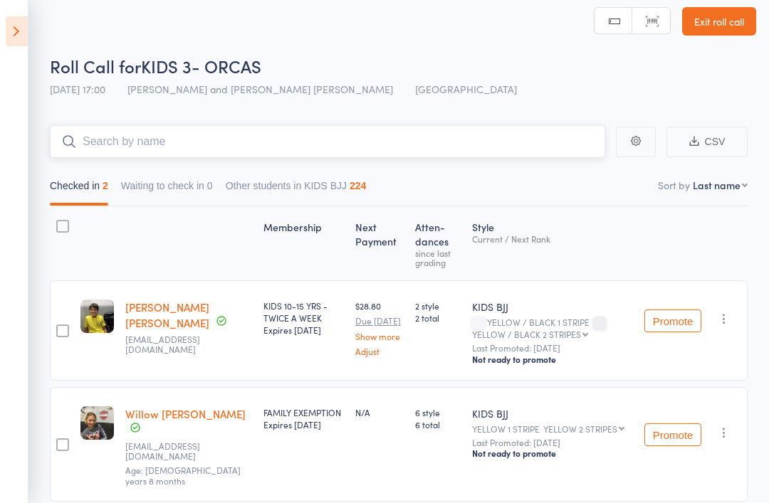
click at [287, 140] on input "search" at bounding box center [327, 141] width 555 height 33
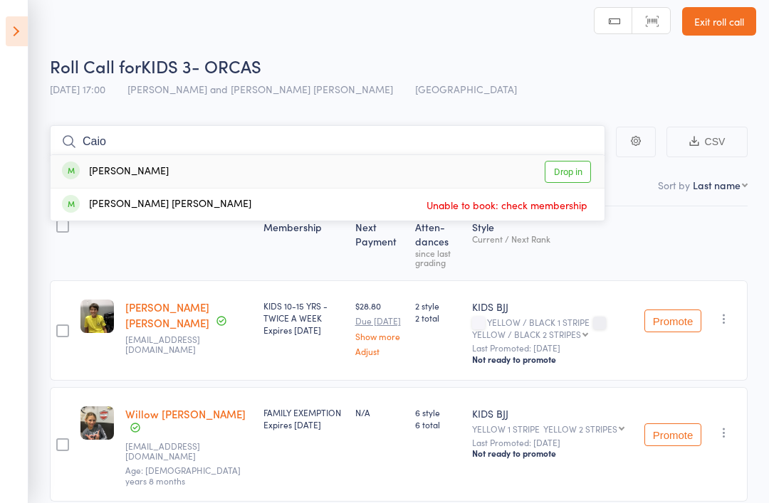
type input "Caio"
click at [577, 174] on link "Drop in" at bounding box center [568, 172] width 46 height 22
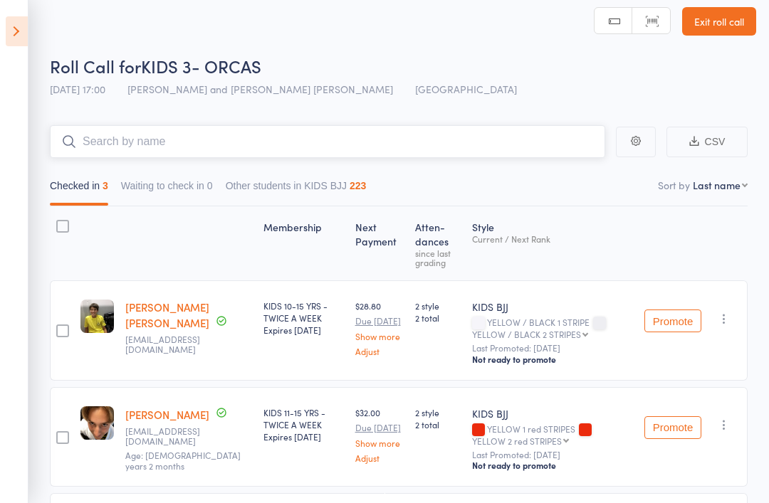
click at [105, 152] on input "search" at bounding box center [327, 141] width 555 height 33
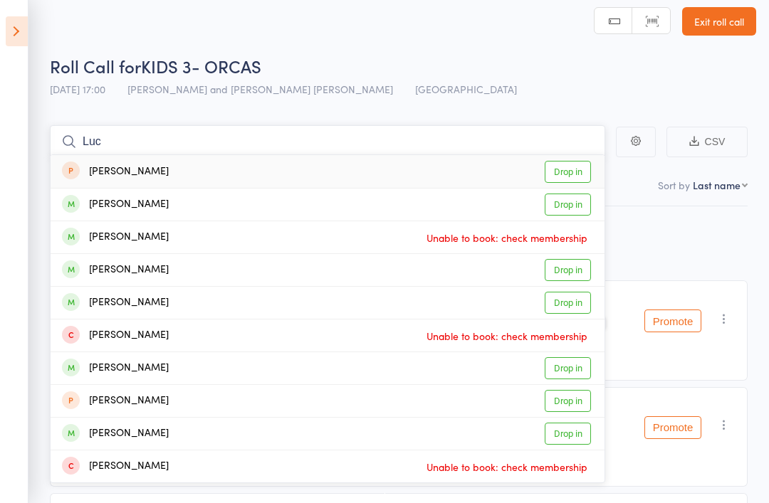
scroll to position [8, 0]
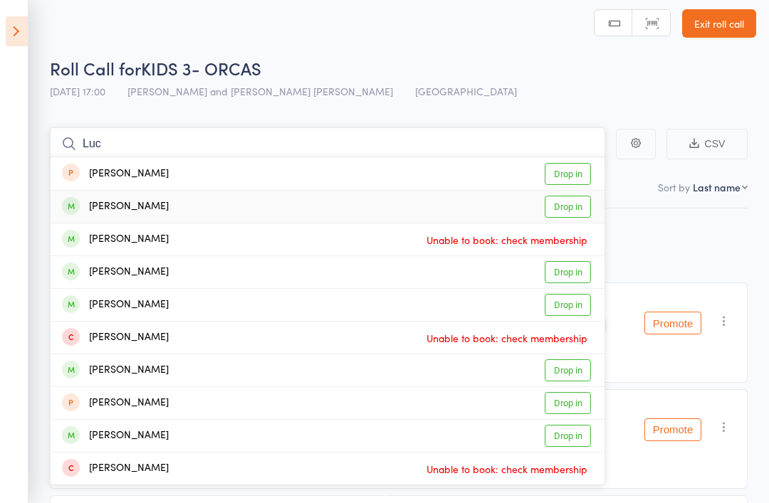
type input "Luc"
click at [573, 208] on link "Drop in" at bounding box center [568, 207] width 46 height 22
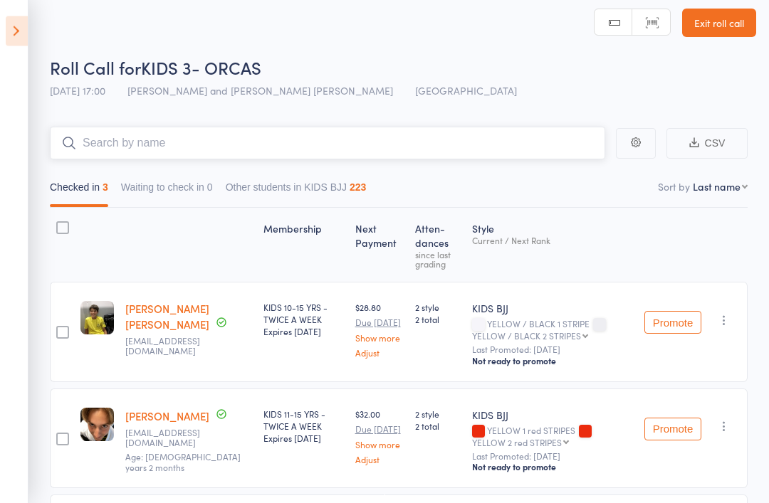
scroll to position [9, 0]
click at [6, 36] on icon at bounding box center [17, 31] width 22 height 30
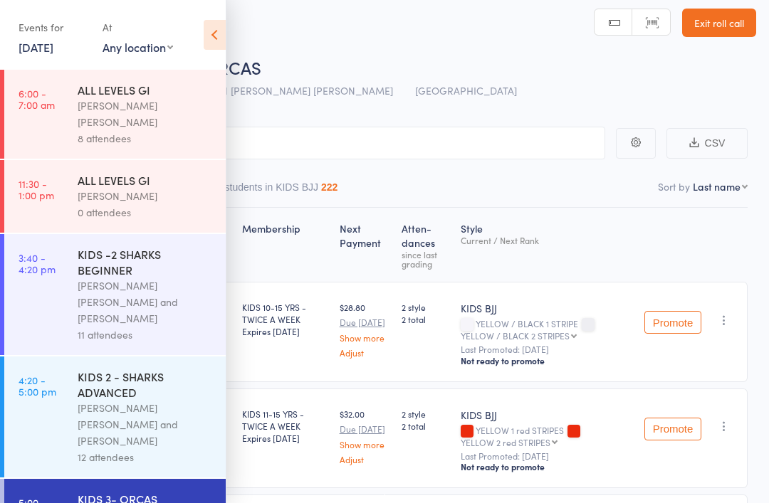
click at [130, 375] on div "KIDS 2 - SHARKS ADVANCED" at bounding box center [146, 384] width 136 height 31
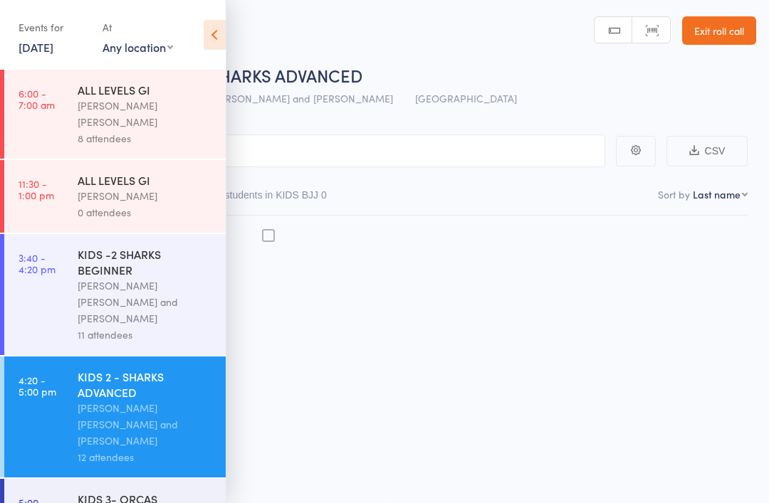
scroll to position [9, 0]
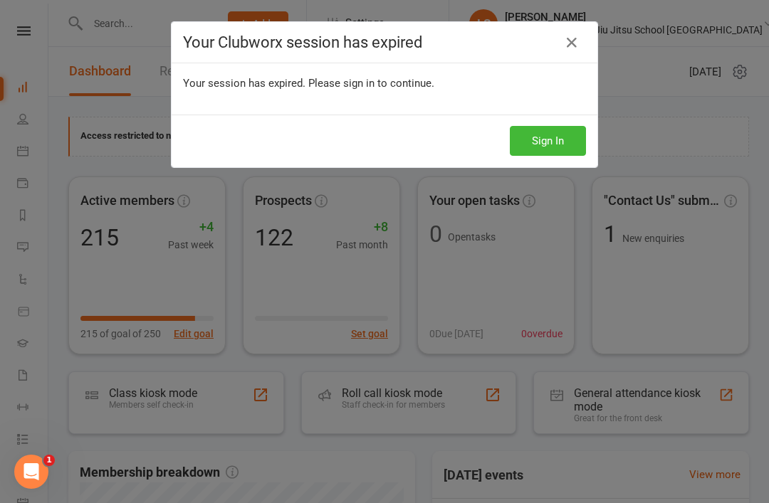
click at [563, 140] on button "Sign In" at bounding box center [548, 141] width 76 height 30
click at [573, 41] on icon at bounding box center [571, 42] width 17 height 17
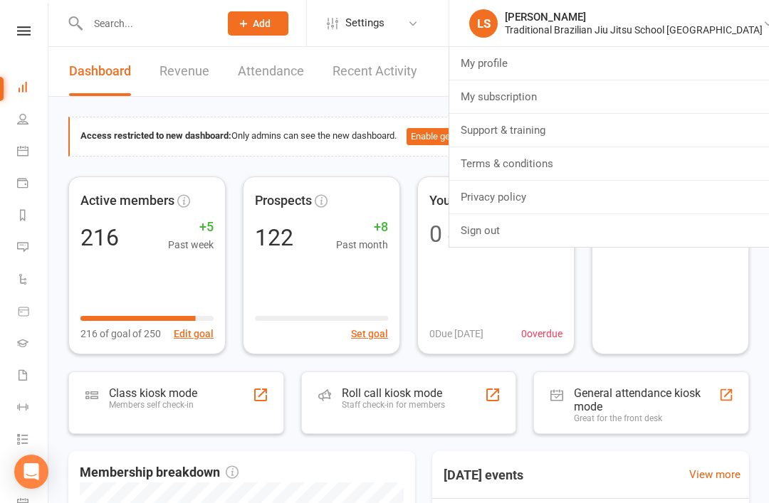
click at [418, 409] on div "Roll call kiosk mode Staff check-in for members" at bounding box center [393, 405] width 103 height 37
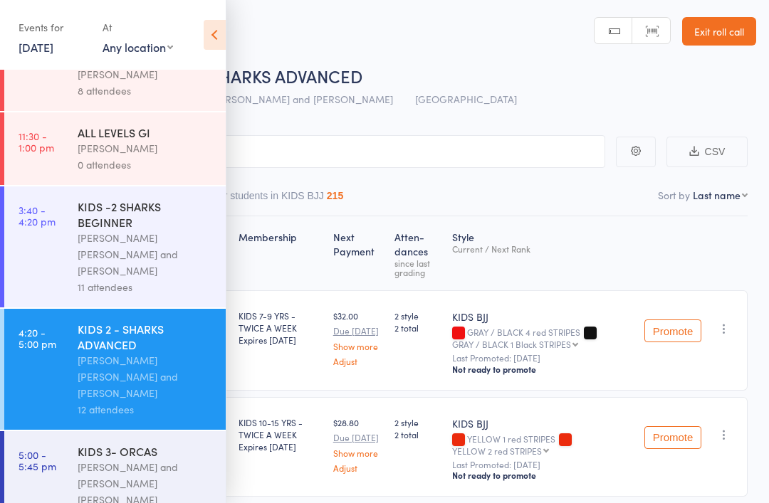
scroll to position [52, 0]
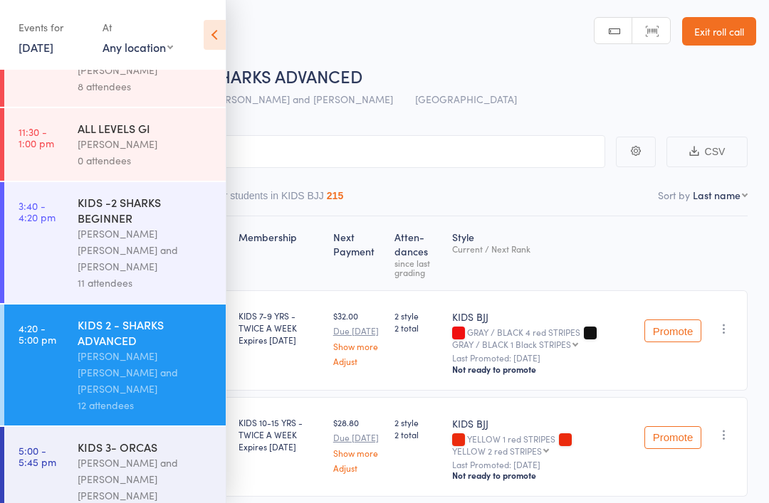
click at [73, 322] on link "4:20 - 5:00 pm KIDS 2 - SHARKS ADVANCED Miguel Alencar Flores Junior and Philip…" at bounding box center [114, 365] width 221 height 121
click at [210, 39] on icon at bounding box center [215, 35] width 22 height 30
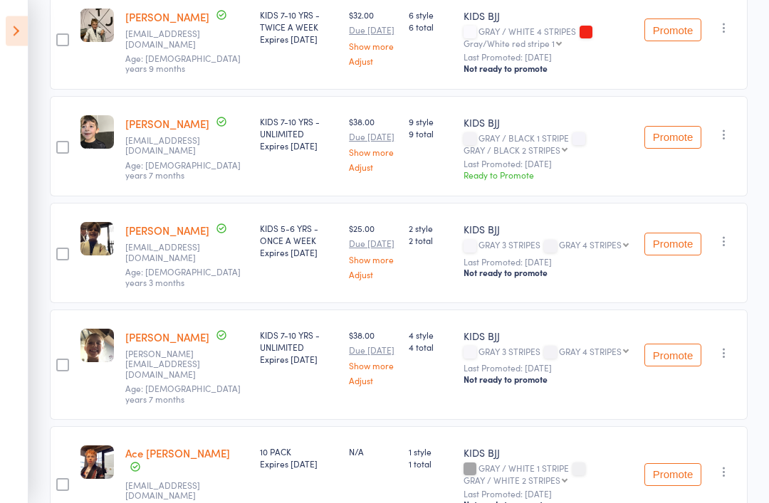
scroll to position [506, 0]
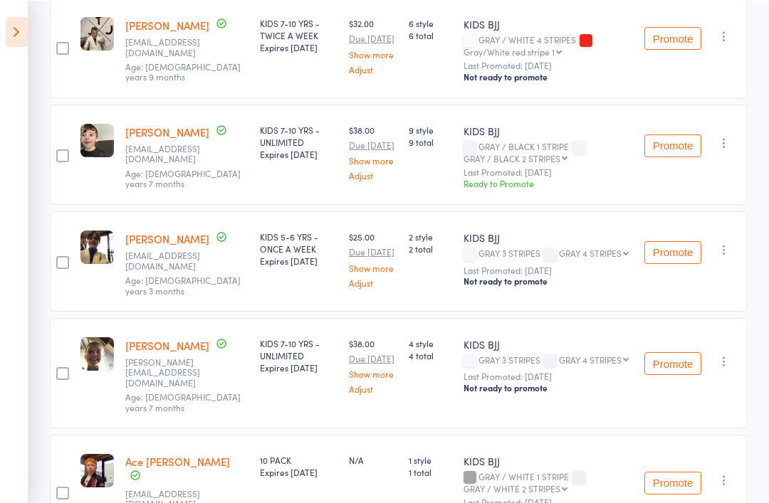
click at [685, 149] on button "Promote" at bounding box center [672, 145] width 57 height 23
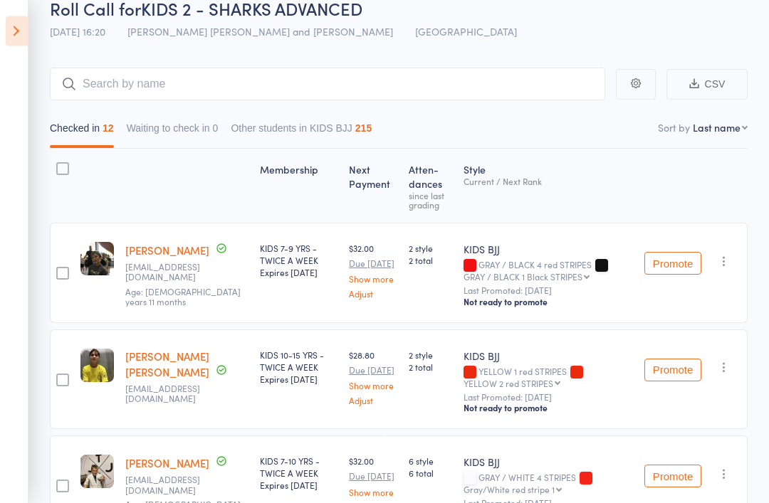
scroll to position [0, 0]
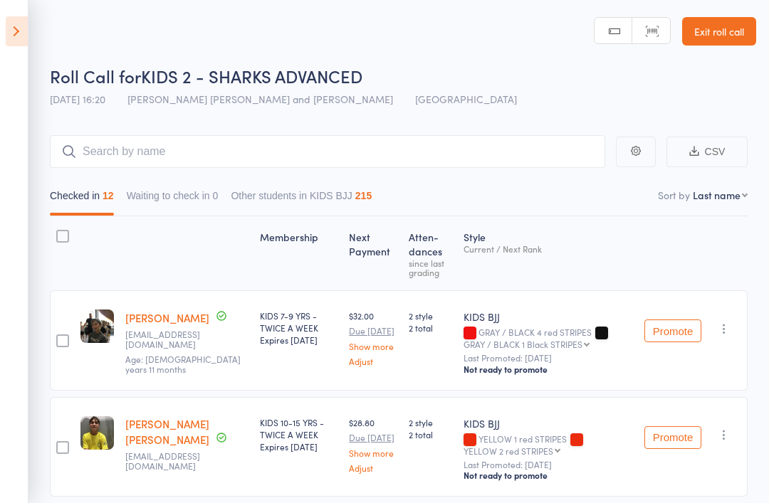
click at [21, 36] on icon at bounding box center [17, 31] width 22 height 30
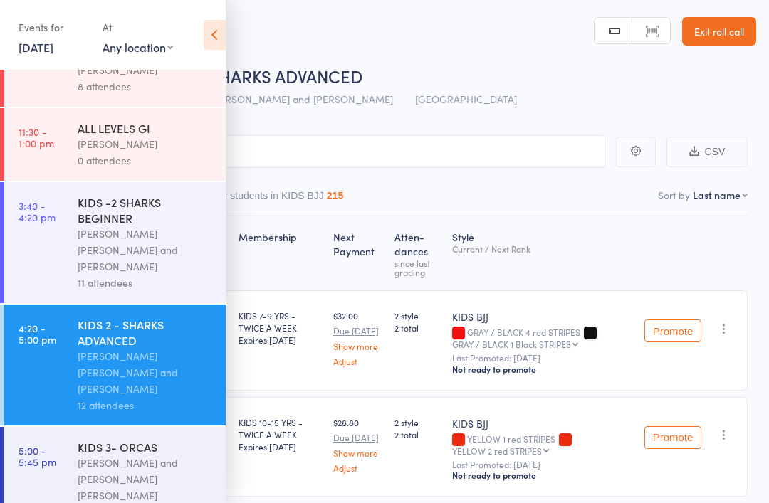
click at [68, 427] on link "5:00 - 5:45 pm KIDS 3- ORCAS Philipe Glazer and Miguel Alencar Flores Junior 4 …" at bounding box center [114, 479] width 221 height 105
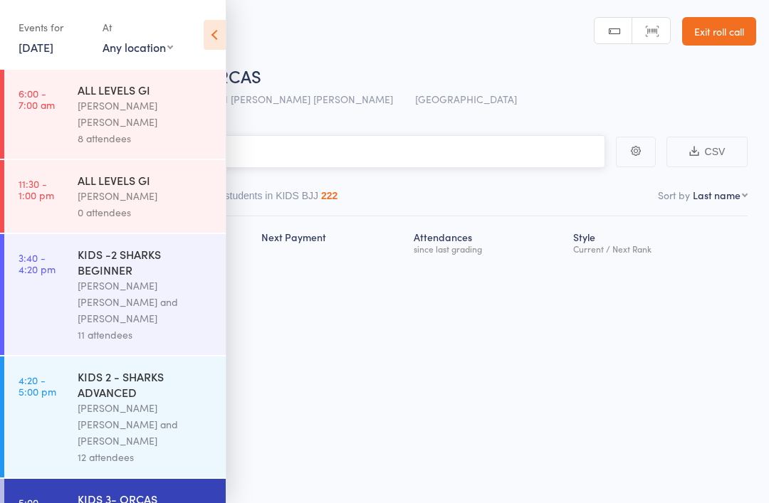
click at [565, 145] on input "search" at bounding box center [313, 151] width 584 height 33
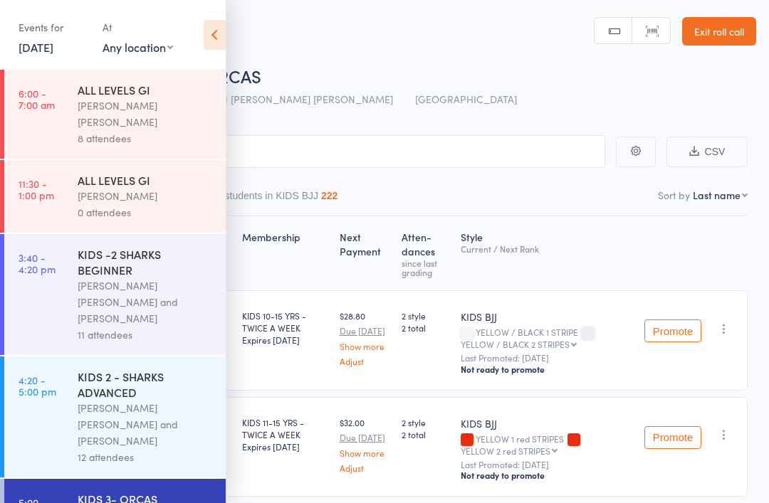
click at [650, 105] on div "Roll Call for KIDS 3- ORCAS 15 Sep 17:00 Philipe Glazer and Miguel Alencar Flor…" at bounding box center [403, 89] width 706 height 50
click at [209, 30] on icon at bounding box center [215, 35] width 22 height 30
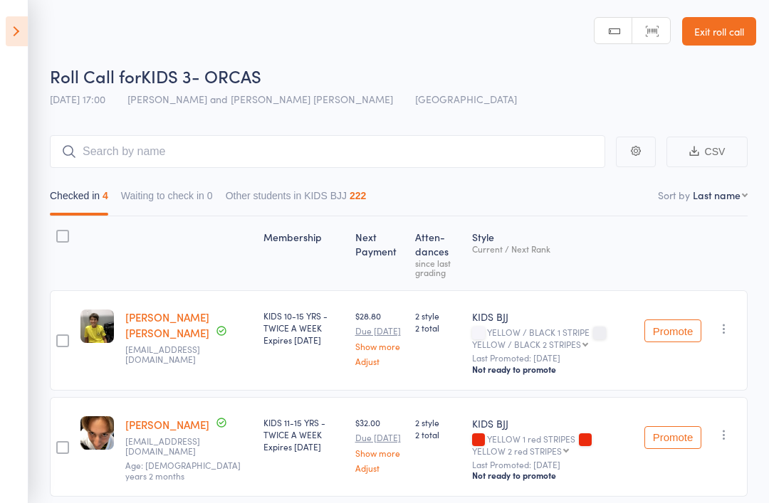
click at [570, 129] on main "CSV Checked in 4 Waiting to check in 0 Other students in KIDS BJJ 222 Sort by L…" at bounding box center [384, 451] width 769 height 674
click at [568, 147] on input "search" at bounding box center [327, 151] width 555 height 33
click at [642, 137] on button "button" at bounding box center [636, 152] width 40 height 31
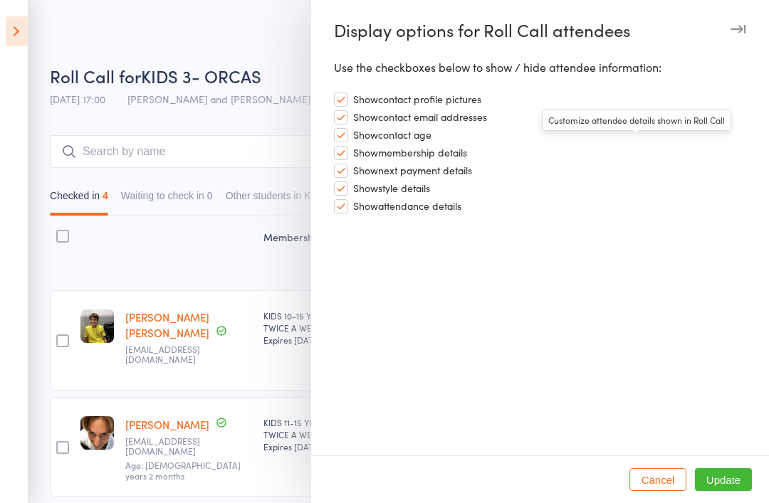
click at [100, 295] on div at bounding box center [384, 251] width 769 height 503
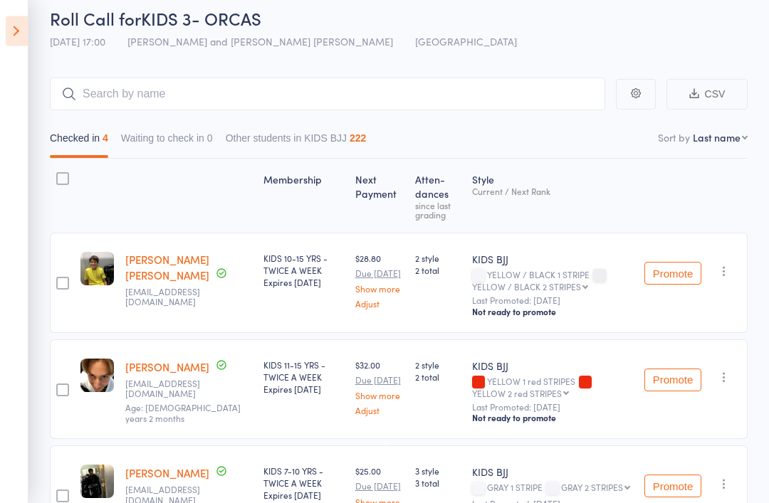
scroll to position [50, 0]
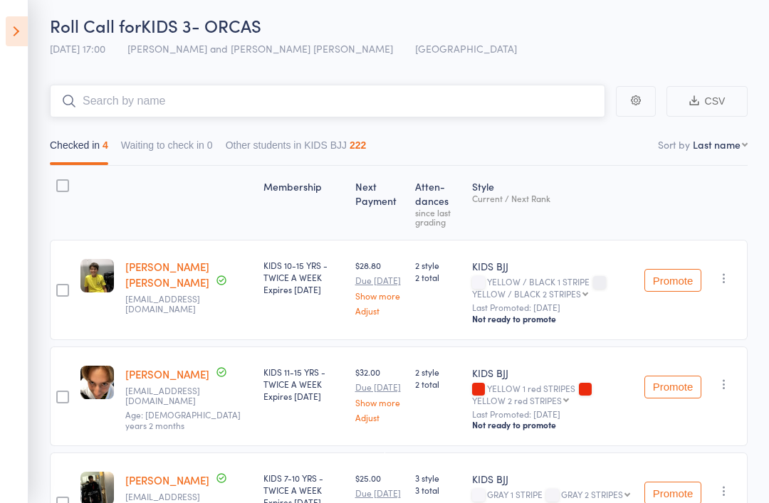
click at [530, 86] on input "search" at bounding box center [327, 101] width 555 height 33
type input "Bentley"
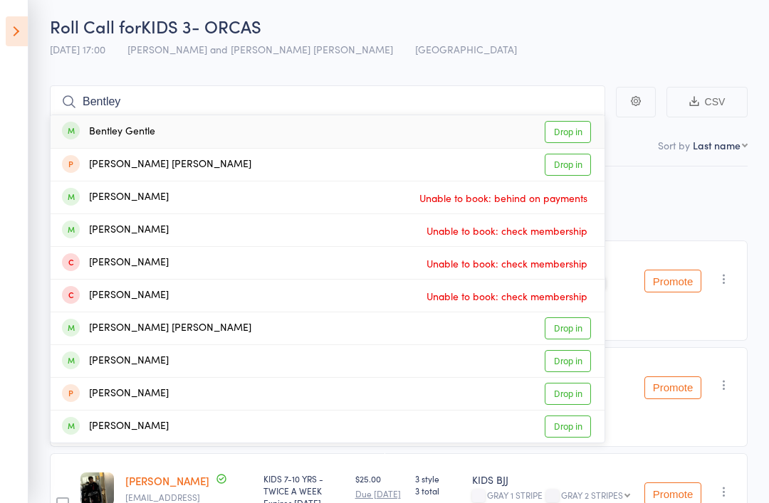
click at [589, 123] on link "Drop in" at bounding box center [568, 132] width 46 height 22
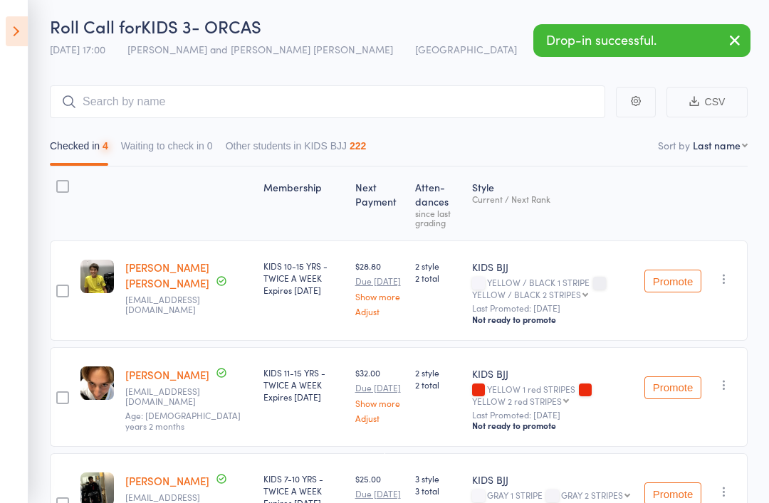
click at [680, 199] on div "Membership Next Payment Atten­dances since last grading Style Current / Next Ra…" at bounding box center [399, 424] width 698 height 515
click at [0, 0] on div "edit" at bounding box center [0, 0] width 0 height 0
click at [169, 500] on small "liviacorulli@hotmail.com" at bounding box center [171, 502] width 93 height 21
click at [122, 503] on div "Luca Corulli liviacorulli@hotmail.com Age: 12 years 1 months" at bounding box center [189, 503] width 138 height 100
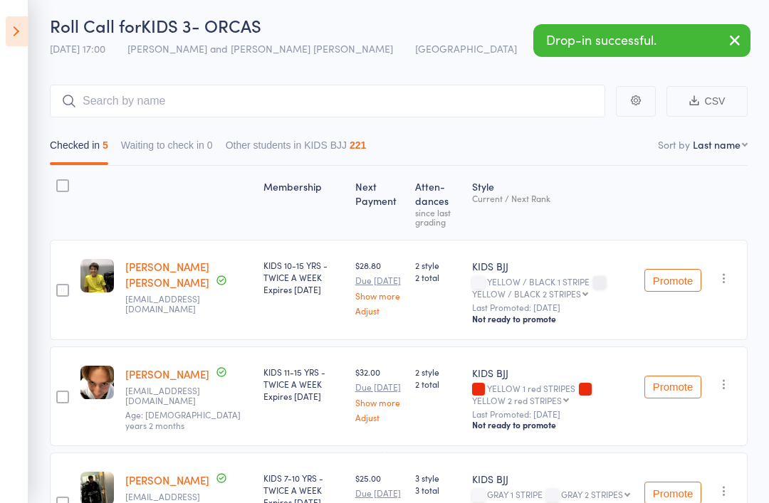
click at [103, 503] on div "edit" at bounding box center [97, 503] width 45 height 100
click at [0, 0] on div "edit" at bounding box center [0, 0] width 0 height 0
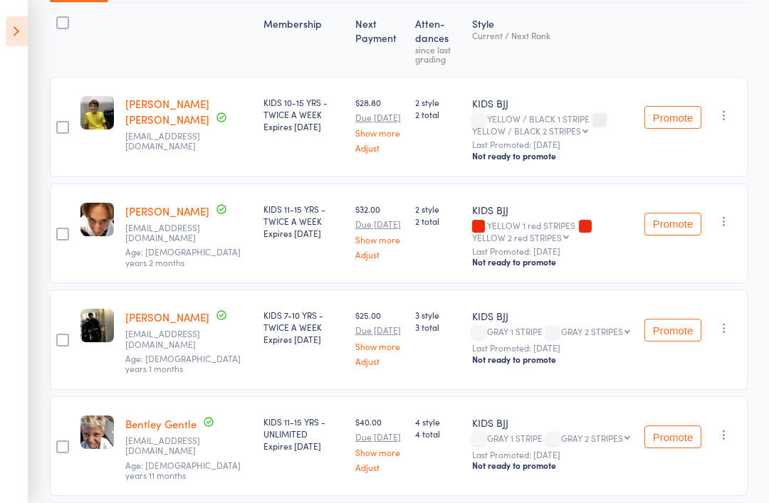
scroll to position [306, 0]
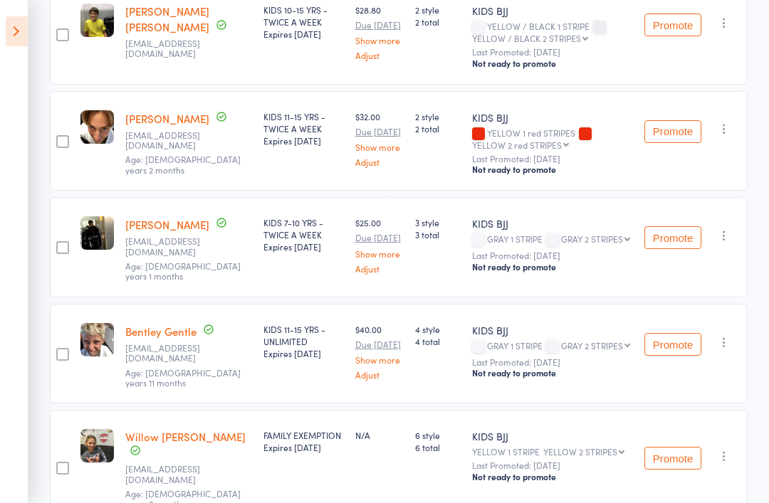
click at [93, 326] on img at bounding box center [96, 339] width 33 height 33
click at [97, 349] on img at bounding box center [96, 339] width 33 height 33
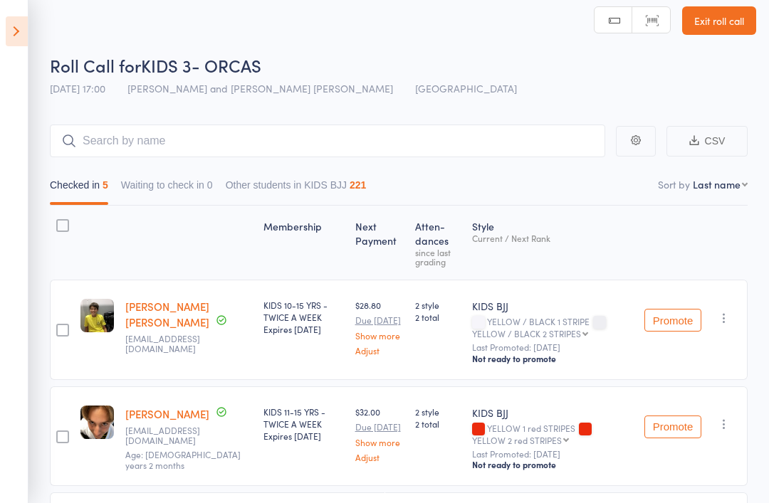
scroll to position [0, 0]
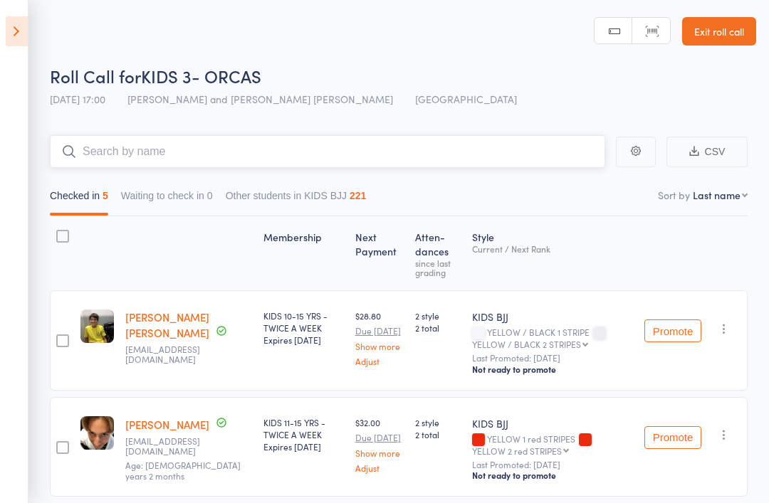
click at [143, 151] on input "search" at bounding box center [327, 151] width 555 height 33
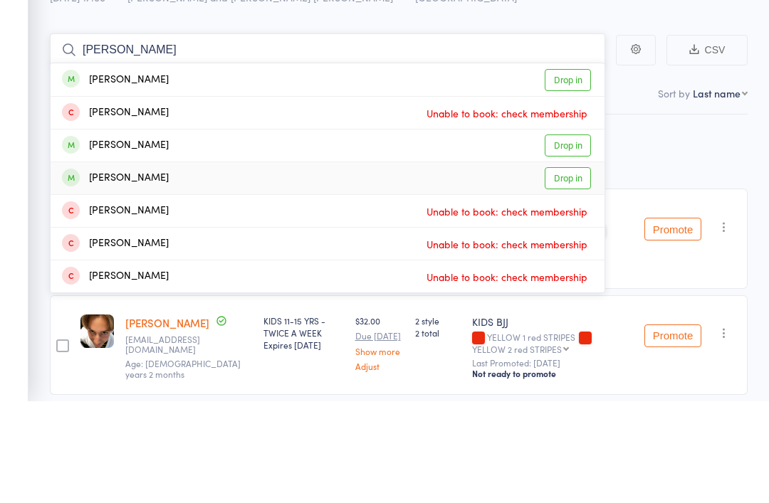
type input "Sonny"
click at [563, 269] on link "Drop in" at bounding box center [568, 280] width 46 height 22
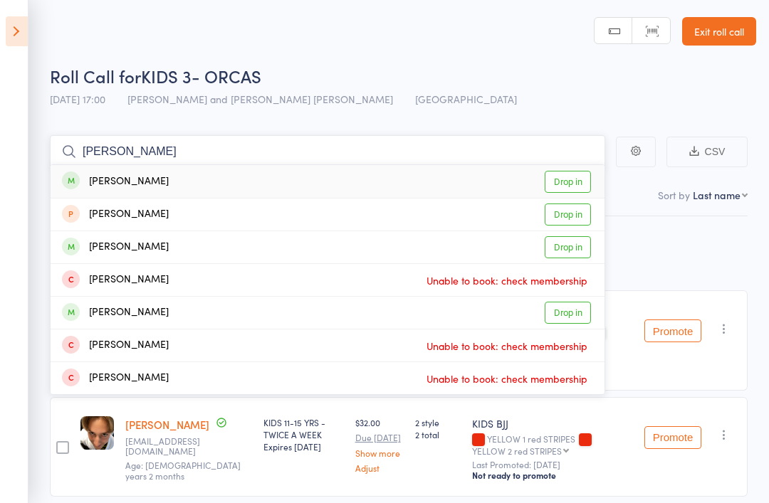
type input "Kai h"
click at [585, 172] on link "Drop in" at bounding box center [568, 182] width 46 height 22
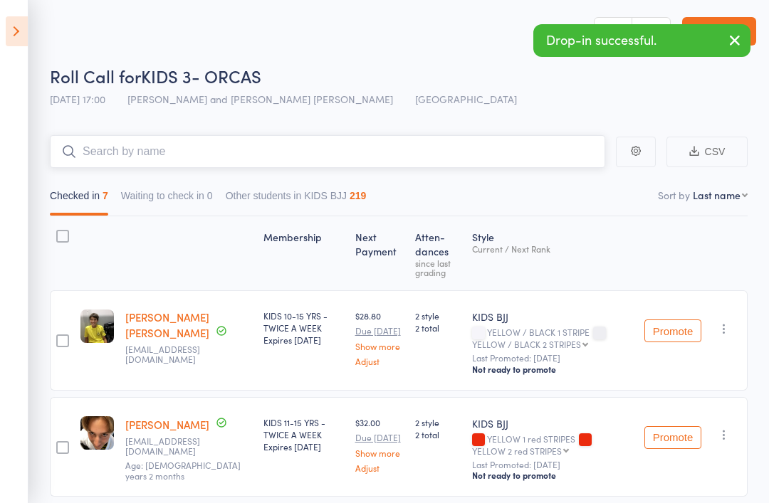
click at [228, 141] on input "search" at bounding box center [327, 151] width 555 height 33
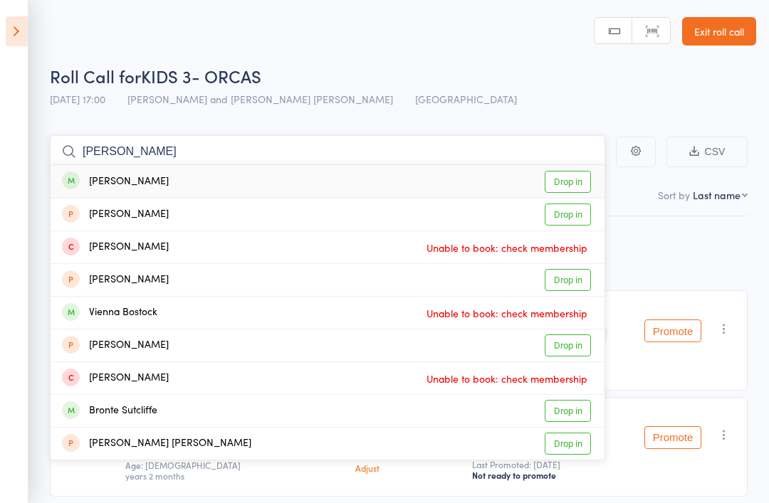
click at [575, 164] on input "Brock" at bounding box center [327, 151] width 555 height 33
type input "Brock"
click at [570, 172] on link "Drop in" at bounding box center [568, 182] width 46 height 22
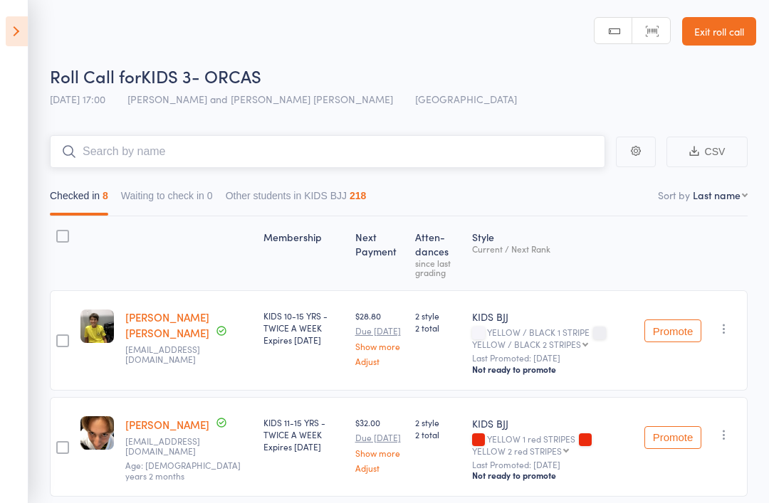
click at [120, 141] on input "search" at bounding box center [327, 151] width 555 height 33
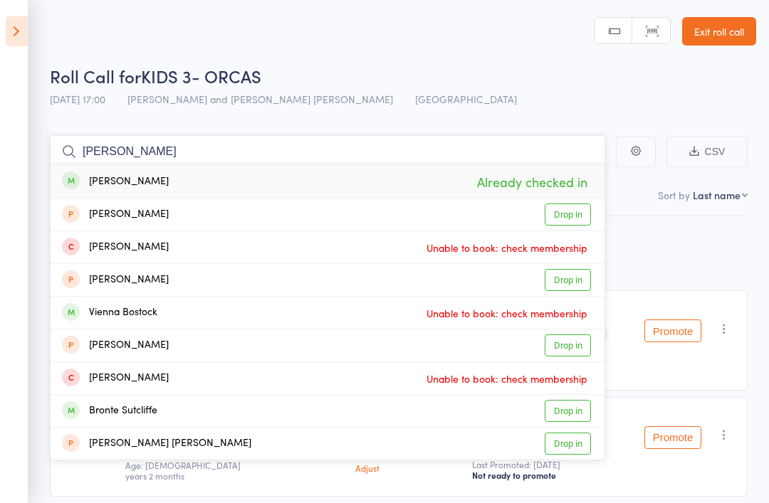
type input "Brock"
click at [100, 179] on div "brock Harvey" at bounding box center [115, 182] width 107 height 16
